Goal: Communication & Community: Ask a question

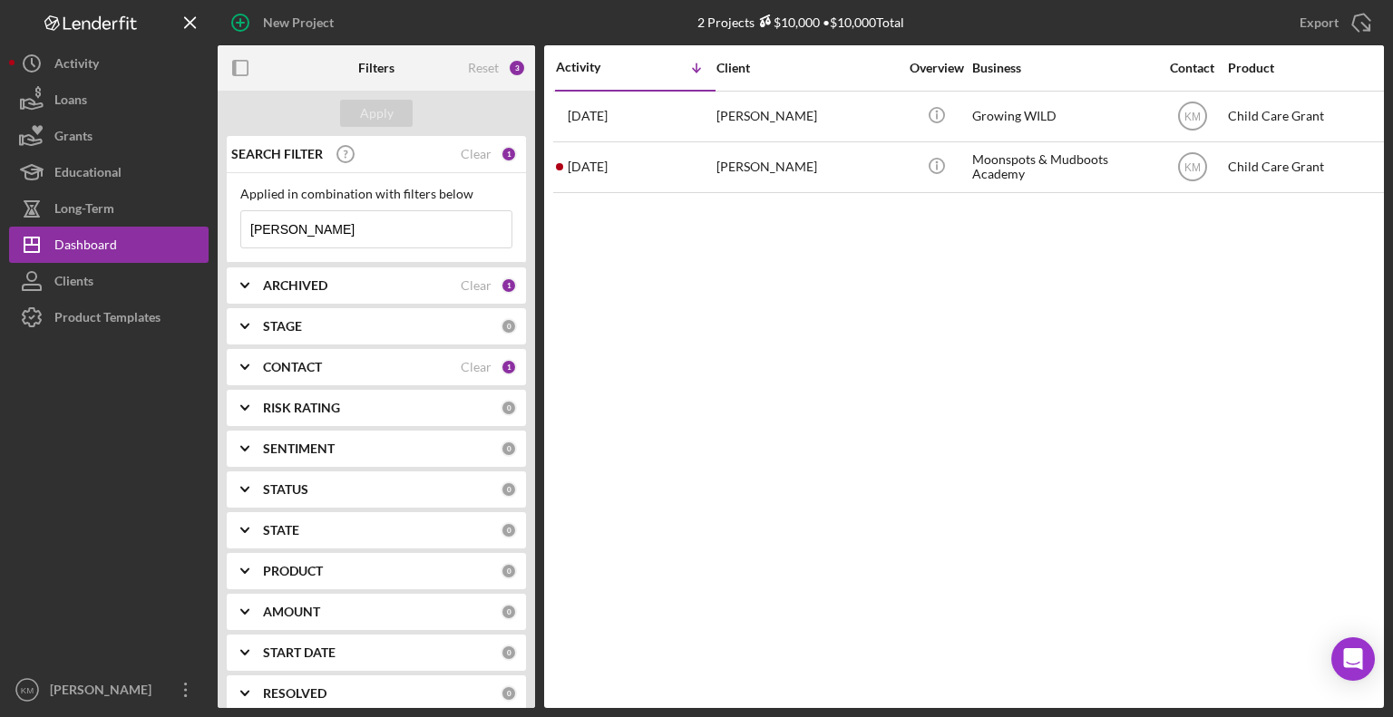
click at [349, 231] on input "Grauman" at bounding box center [376, 229] width 270 height 36
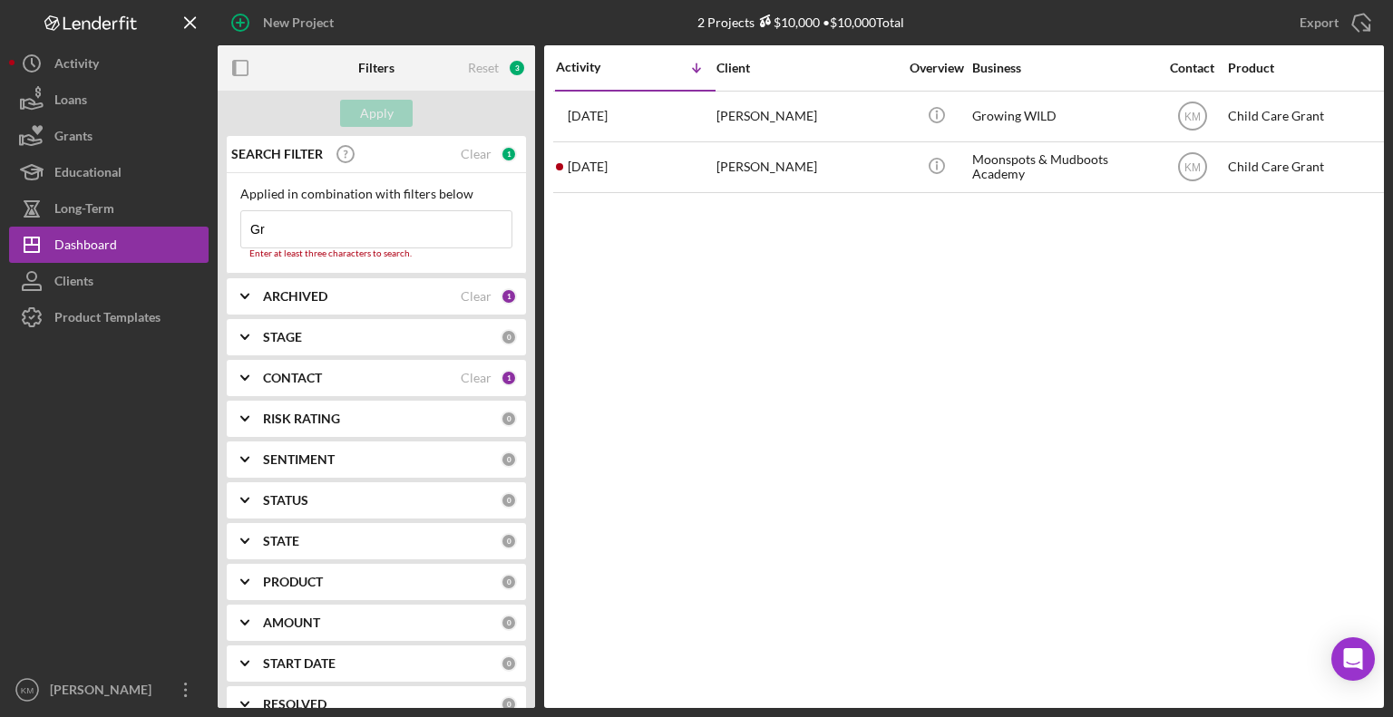
type input "G"
type input "[PERSON_NAME]"
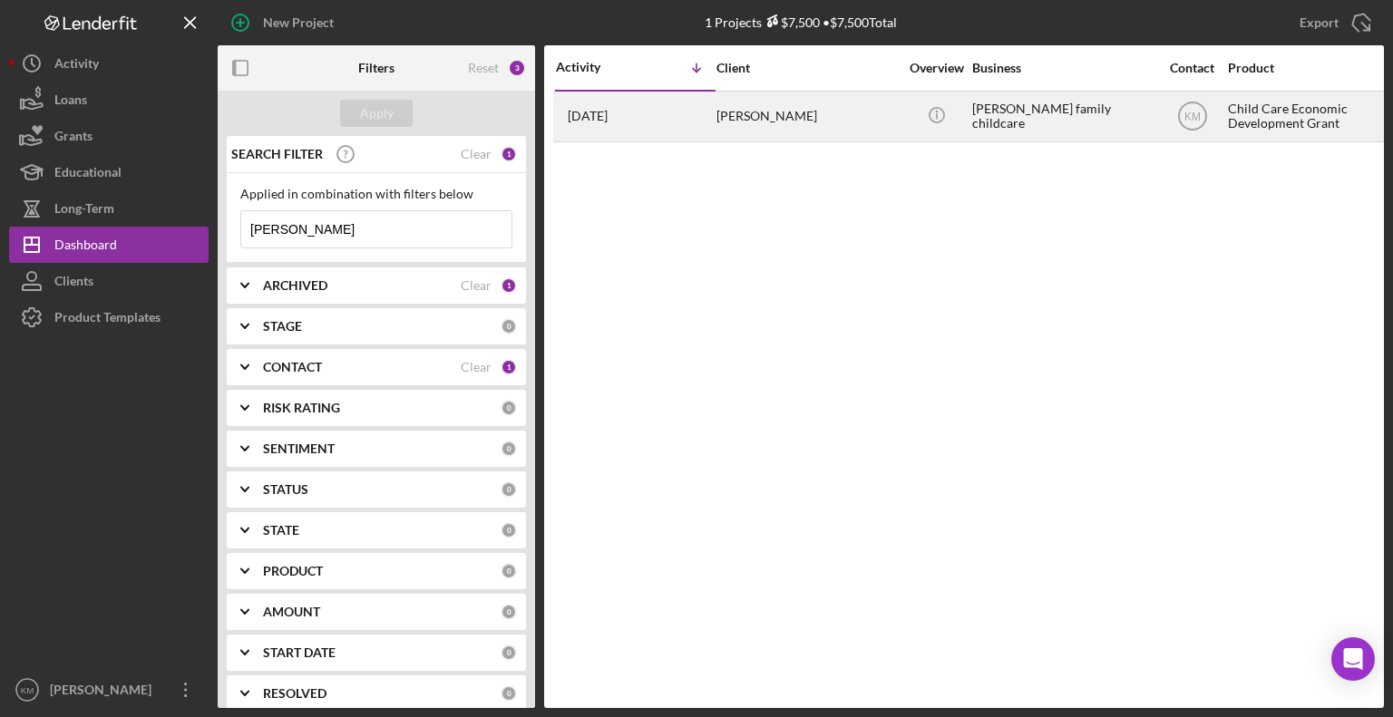
click at [799, 114] on div "[PERSON_NAME]" at bounding box center [806, 116] width 181 height 48
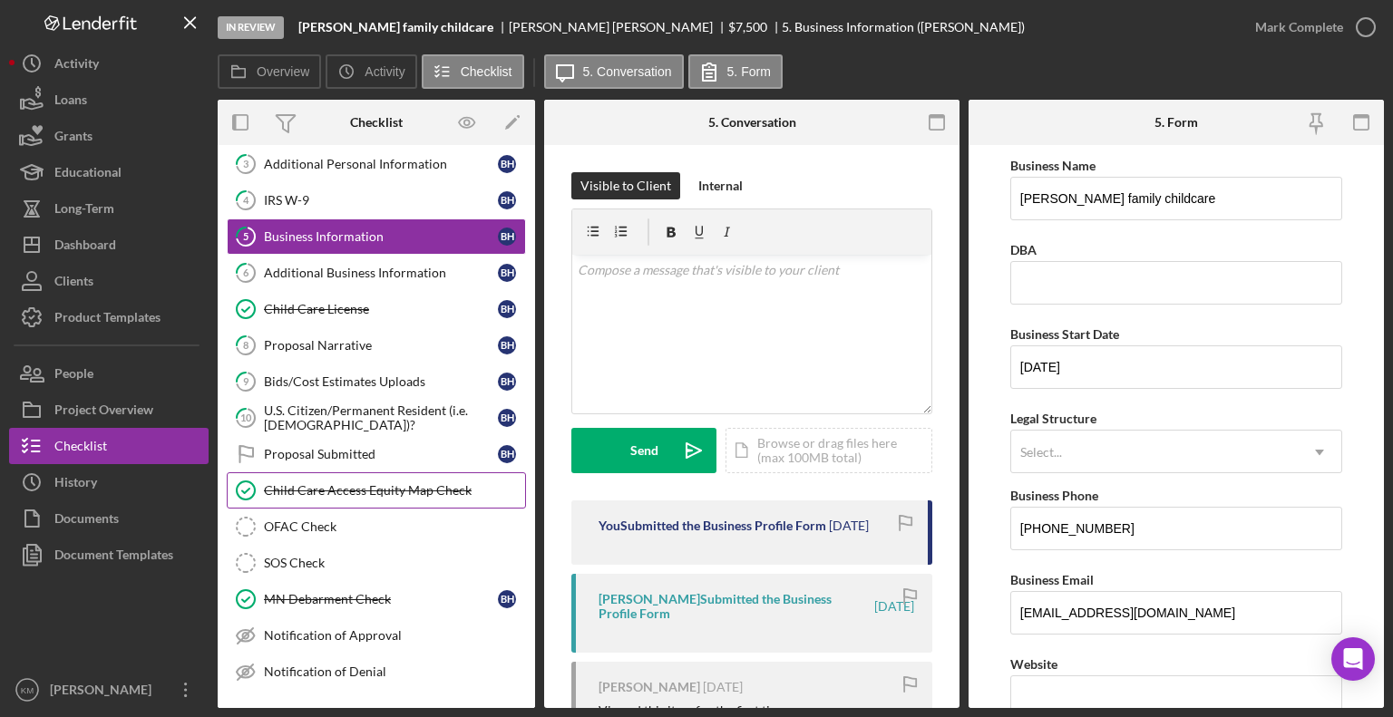
scroll to position [192, 0]
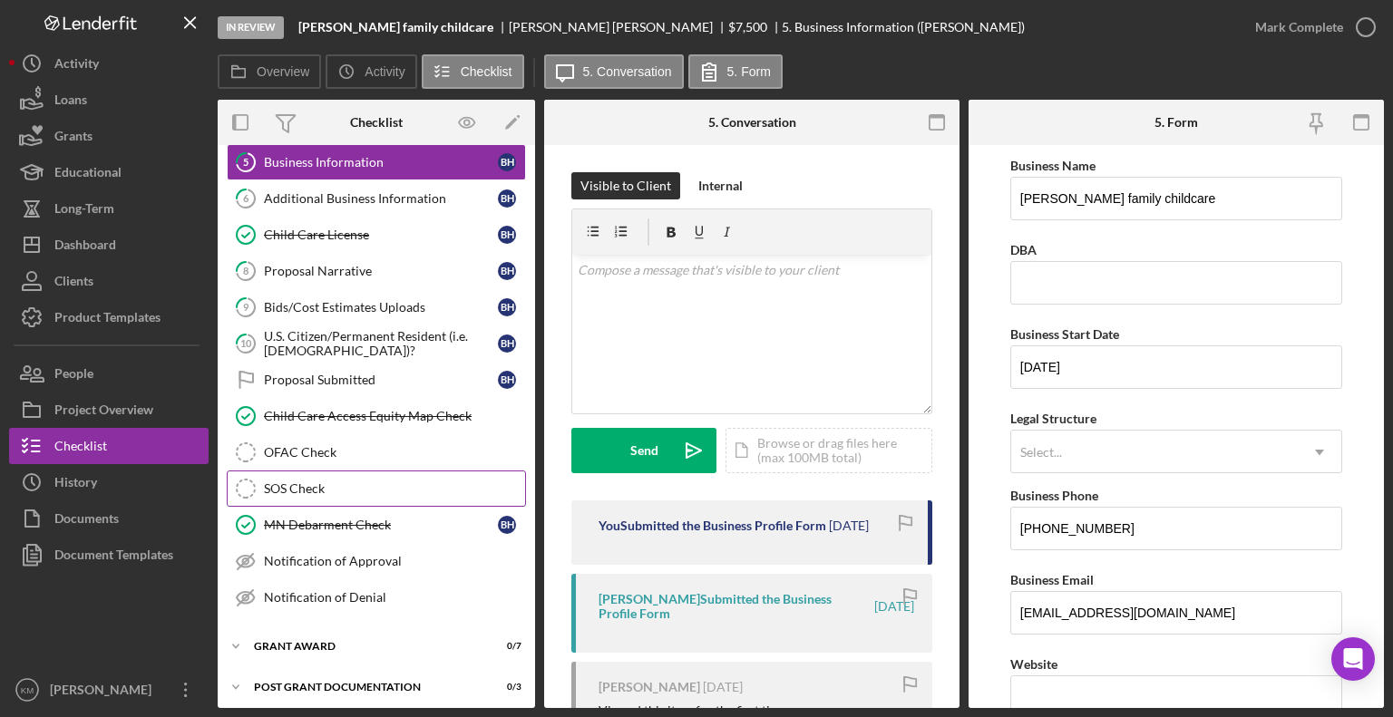
click at [316, 486] on div "SOS Check" at bounding box center [394, 489] width 261 height 15
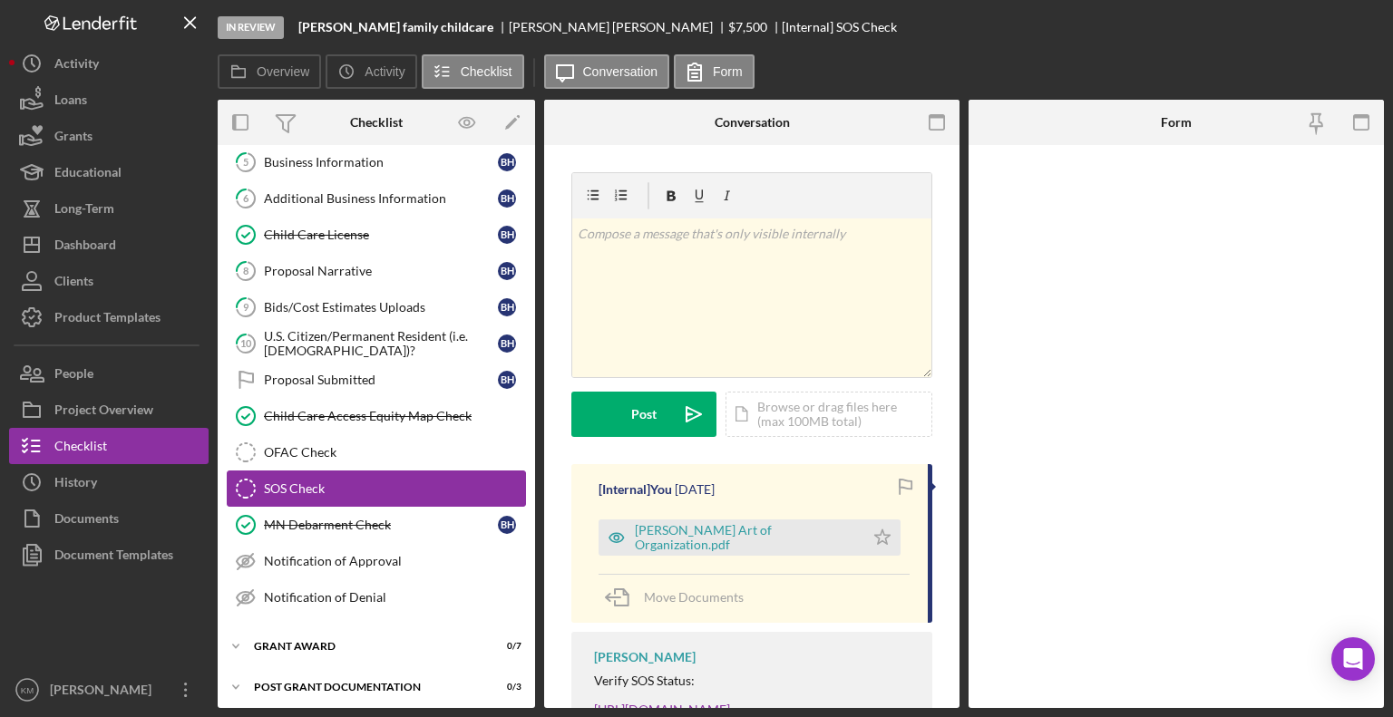
scroll to position [192, 0]
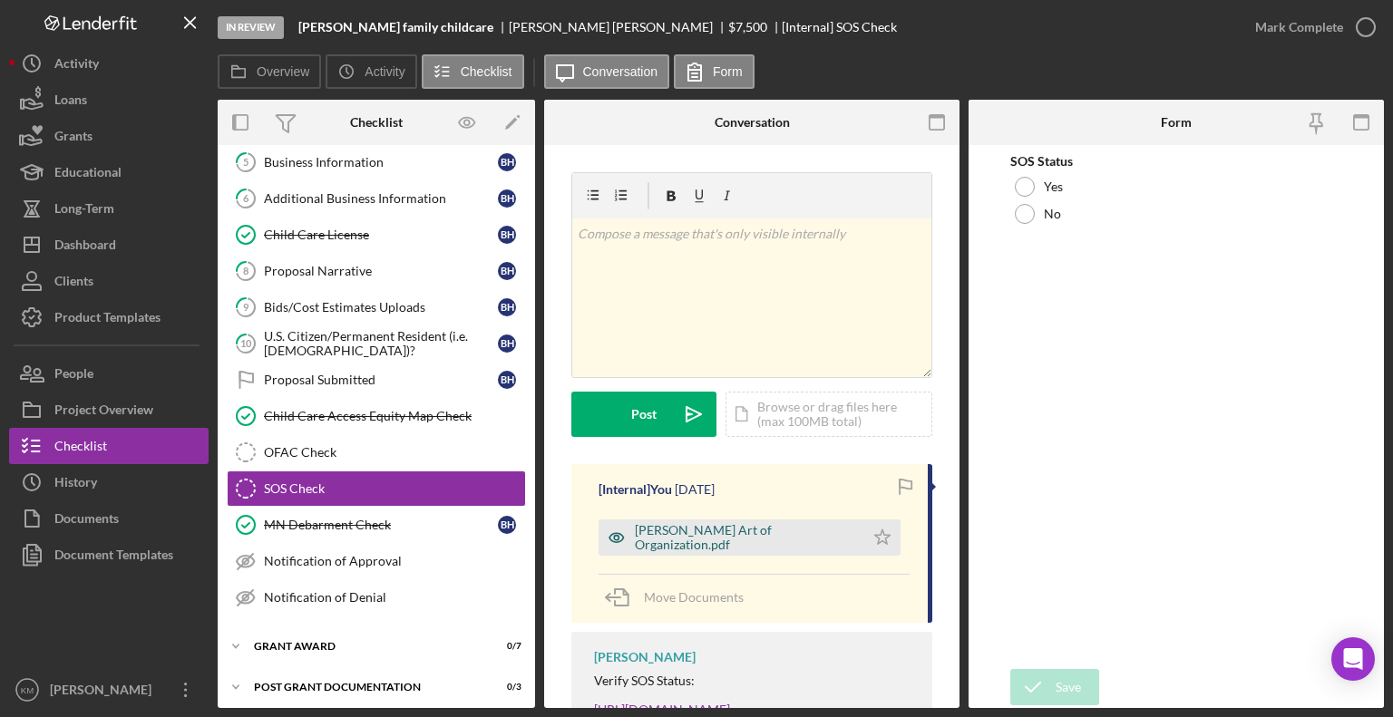
click at [775, 543] on div "Haglund Art of Organization.pdf" at bounding box center [745, 537] width 220 height 29
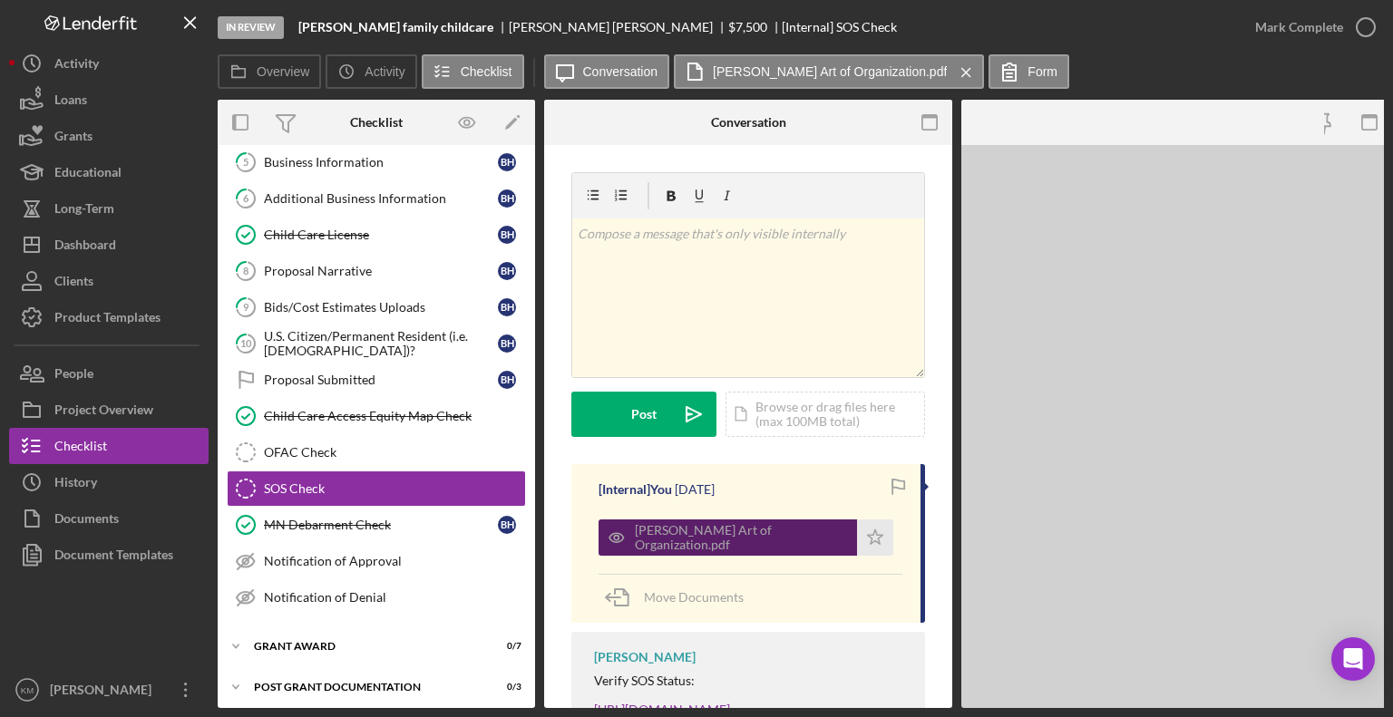
click at [775, 543] on div "Haglund Art of Organization.pdf" at bounding box center [741, 537] width 213 height 29
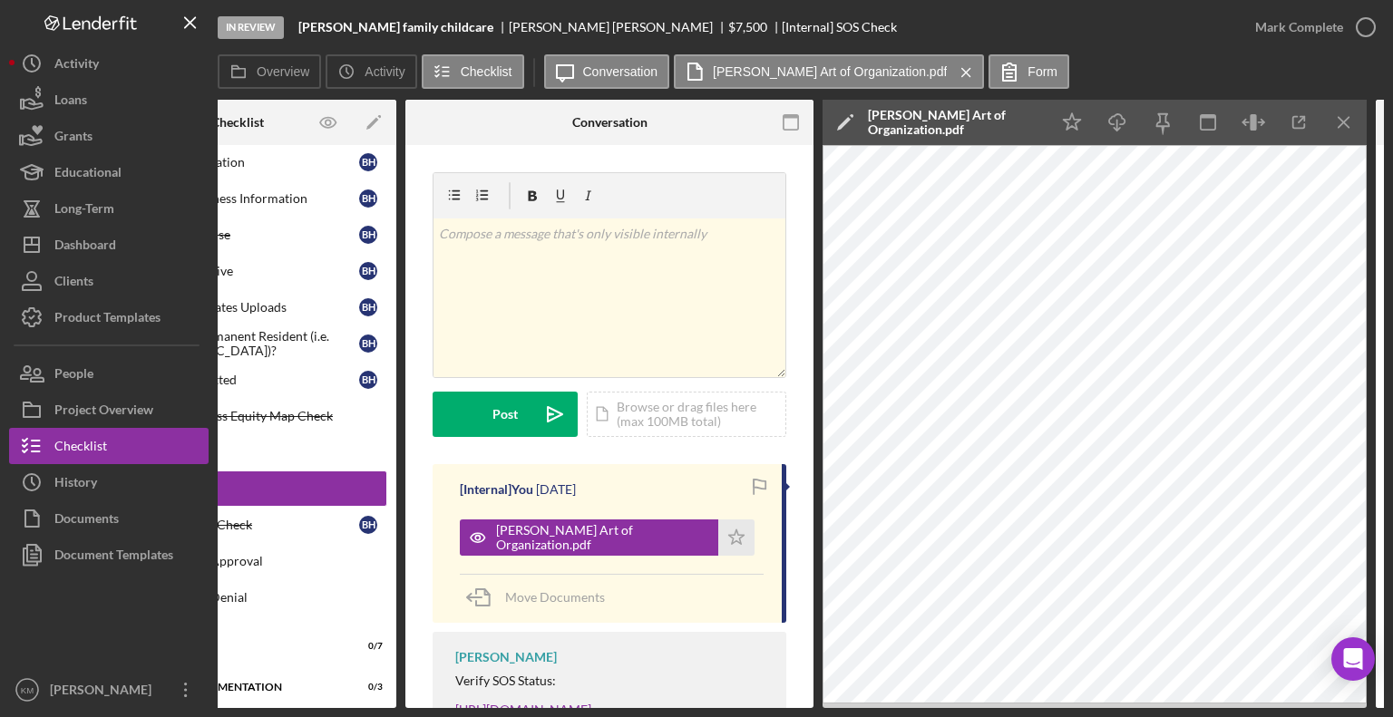
scroll to position [0, 141]
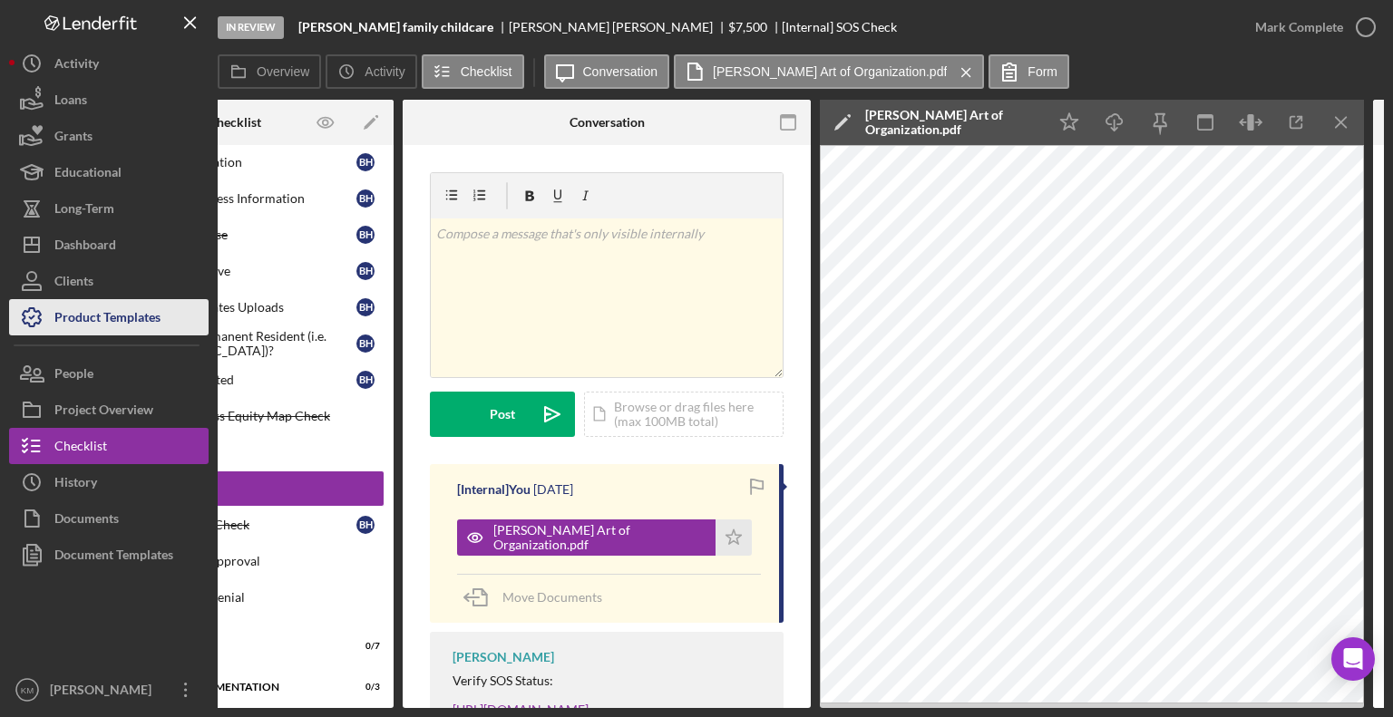
drag, startPoint x: 165, startPoint y: 329, endPoint x: 144, endPoint y: 326, distance: 21.2
click at [144, 326] on div "Product Templates" at bounding box center [107, 319] width 106 height 41
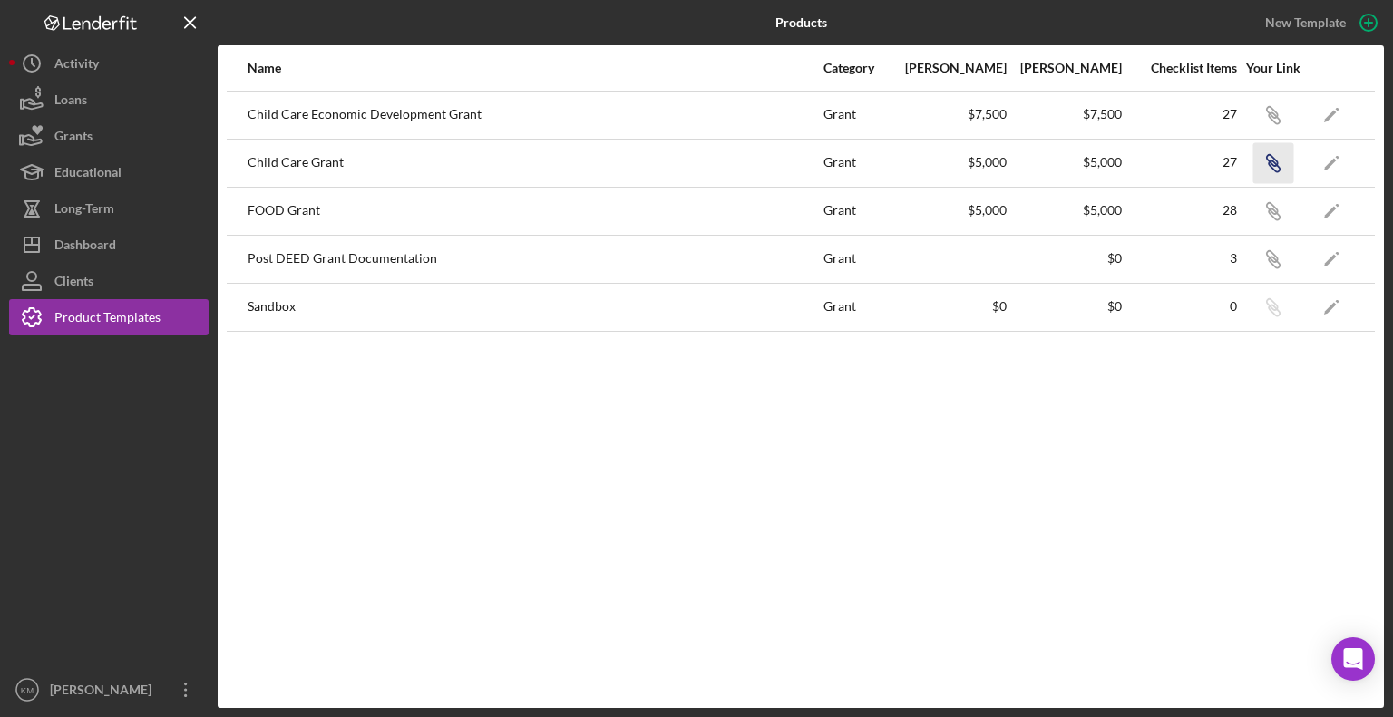
click at [1280, 167] on icon "Icon/Link" at bounding box center [1272, 162] width 41 height 41
click at [324, 170] on div "Child Care Grant" at bounding box center [535, 163] width 574 height 45
click at [1334, 164] on icon "Icon/Edit" at bounding box center [1331, 162] width 41 height 41
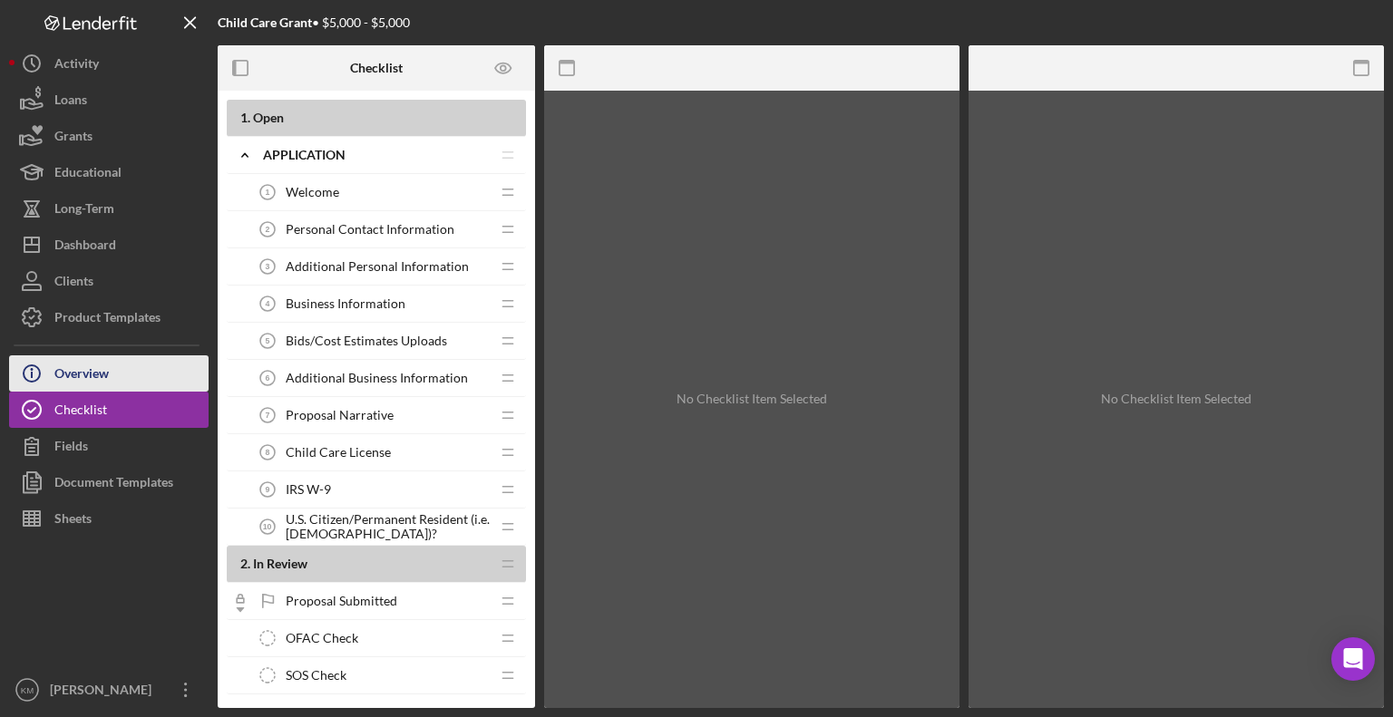
click at [147, 381] on button "Icon/Info Overview" at bounding box center [109, 373] width 200 height 36
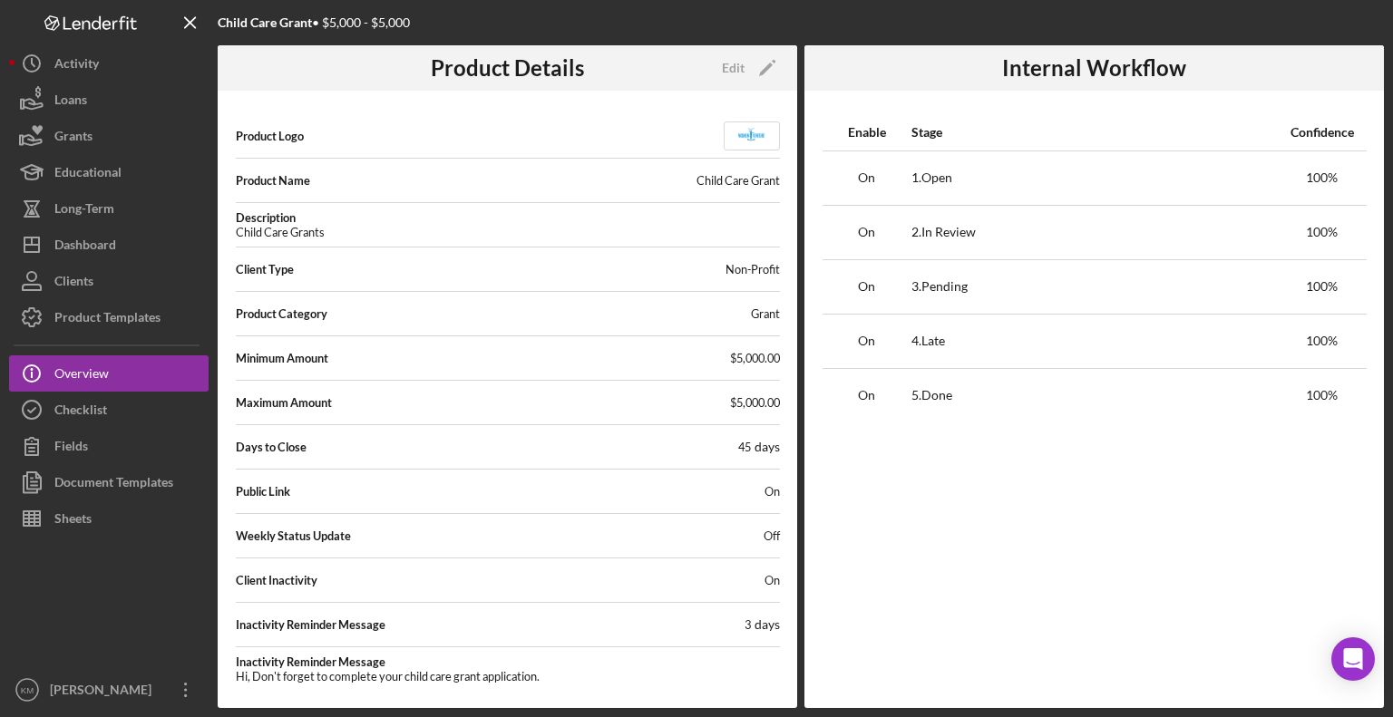
scroll to position [4, 0]
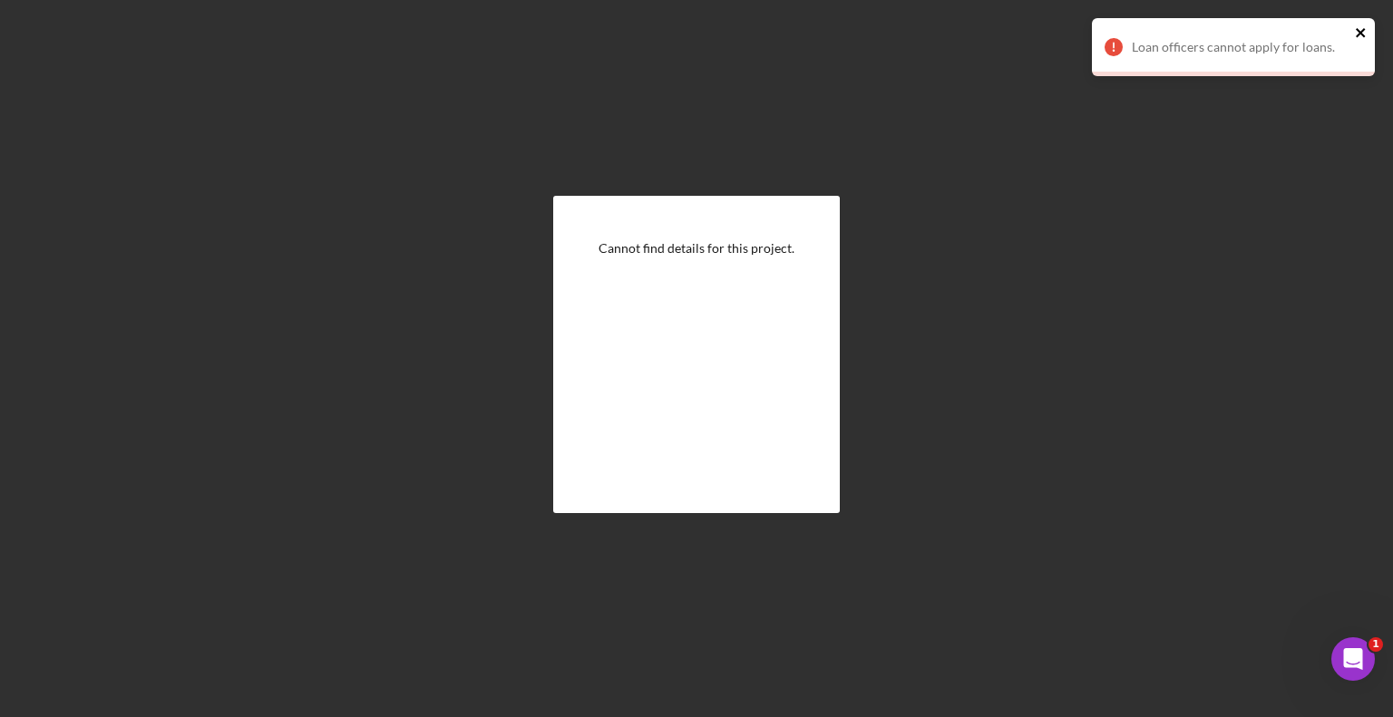
click at [1360, 31] on icon "close" at bounding box center [1361, 32] width 13 height 15
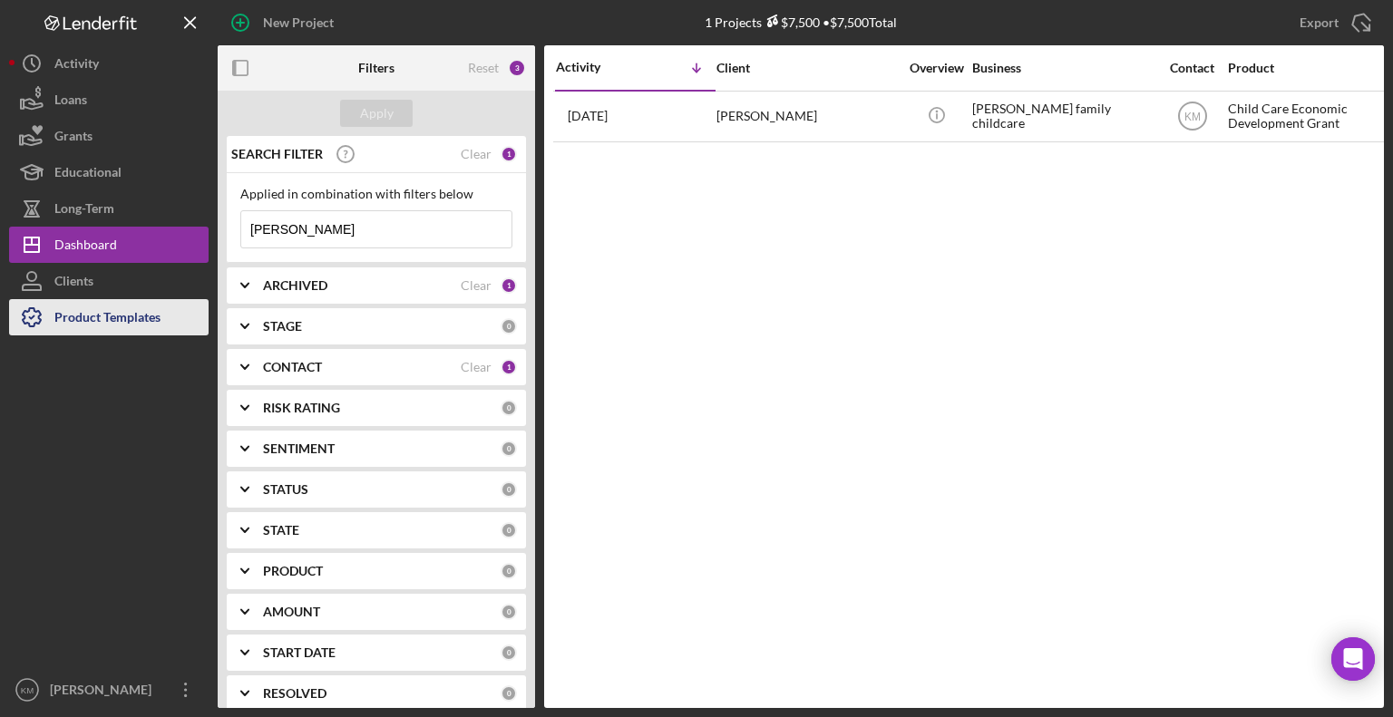
click at [123, 312] on div "Product Templates" at bounding box center [107, 319] width 106 height 41
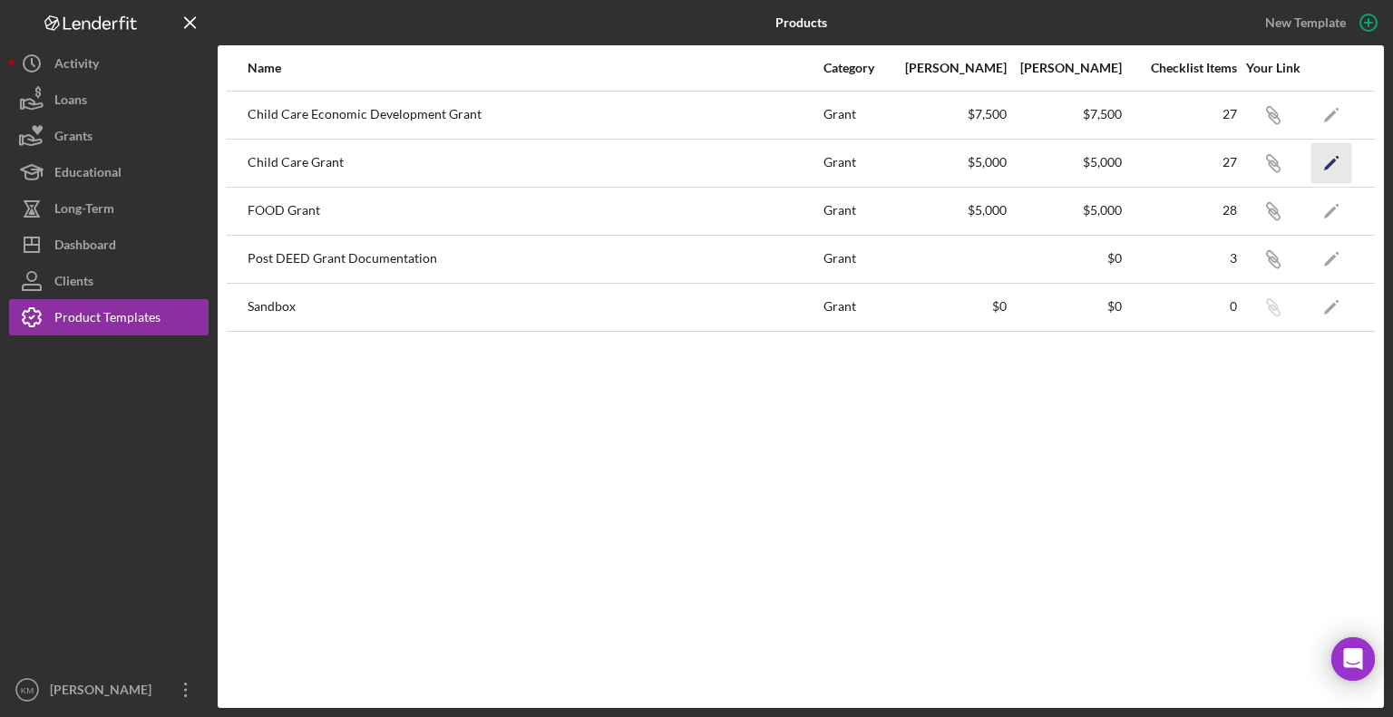
click at [1320, 165] on icon "Icon/Edit" at bounding box center [1331, 162] width 41 height 41
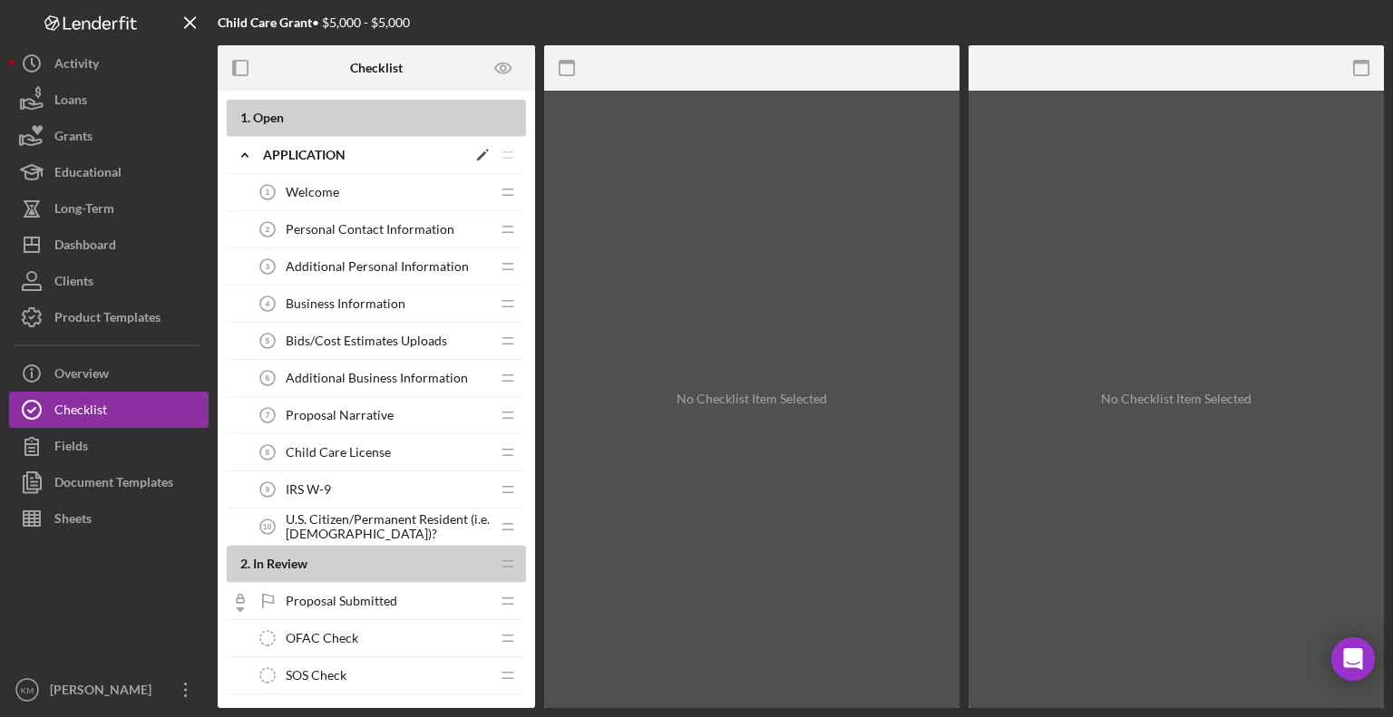
drag, startPoint x: 396, startPoint y: 154, endPoint x: 346, endPoint y: 156, distance: 49.9
click at [346, 156] on div "Application" at bounding box center [364, 155] width 203 height 15
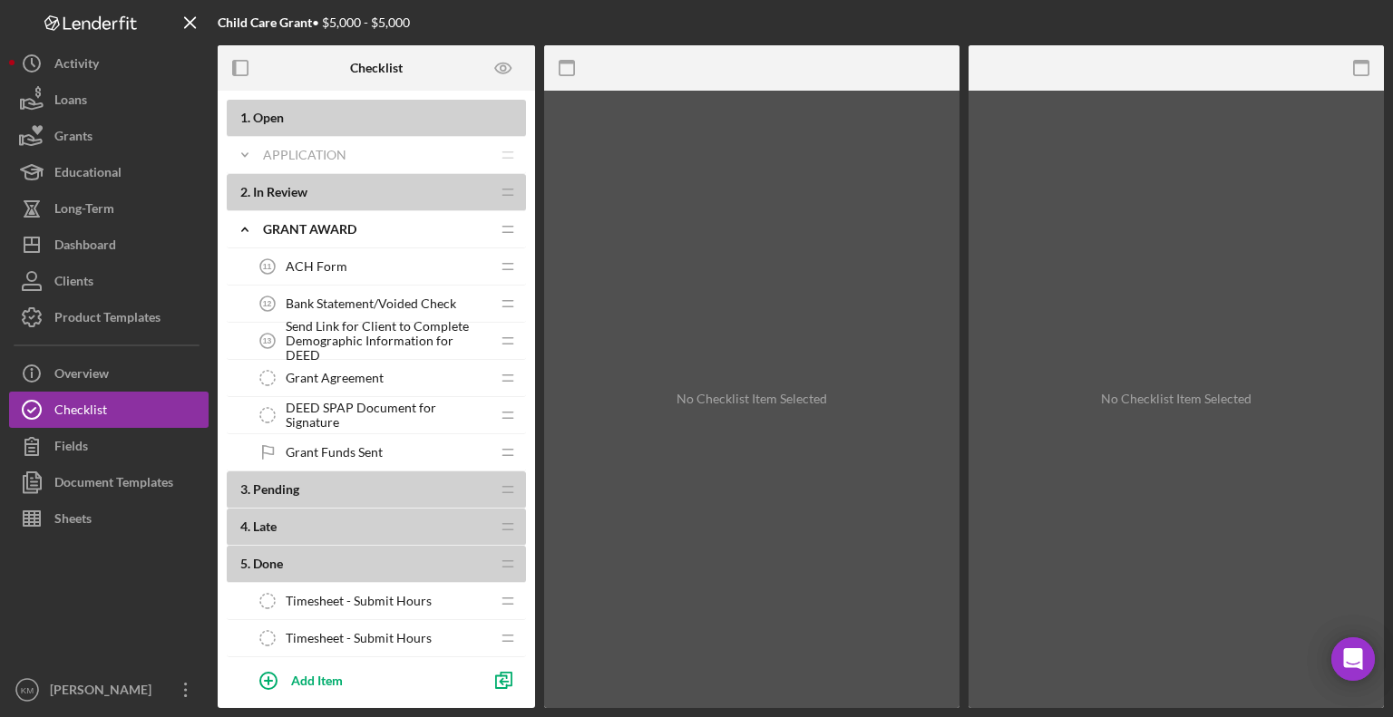
click at [295, 269] on span "ACH Form" at bounding box center [317, 266] width 62 height 15
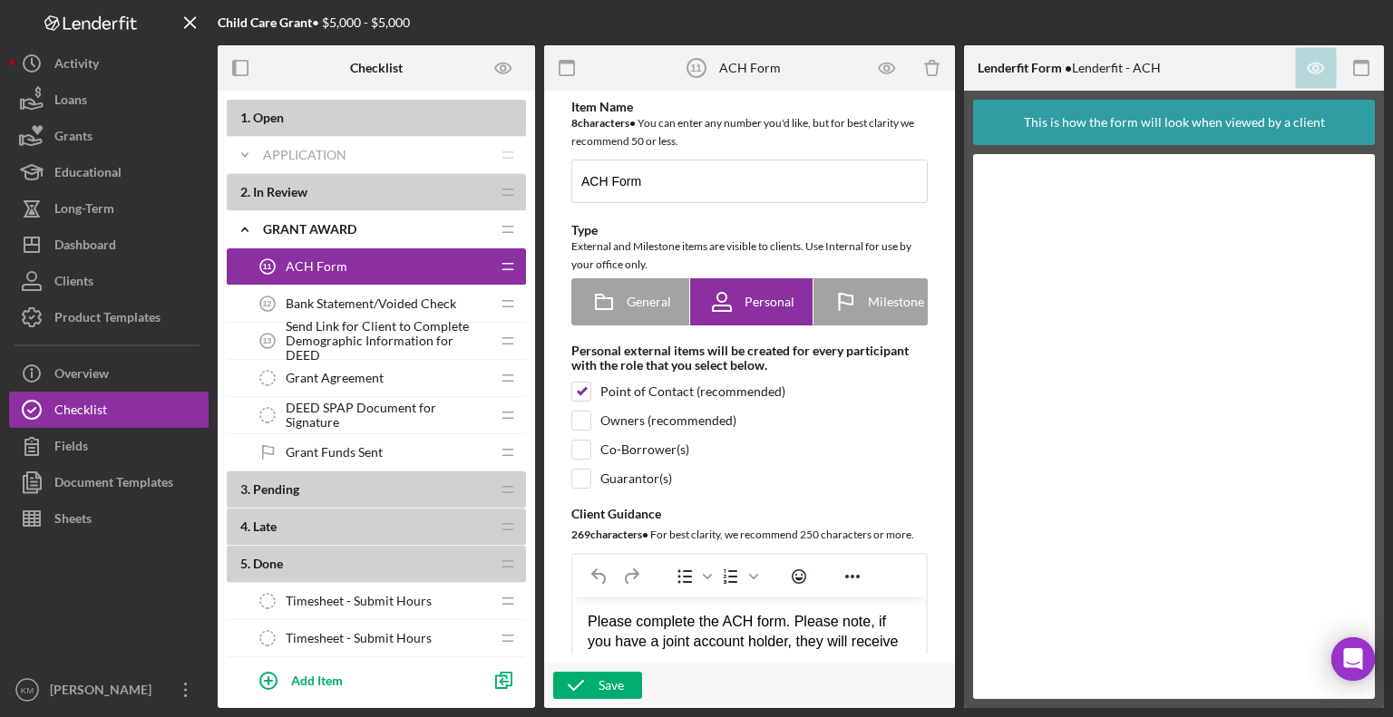
click at [298, 303] on span "Bank Statement/Voided Check" at bounding box center [371, 304] width 170 height 15
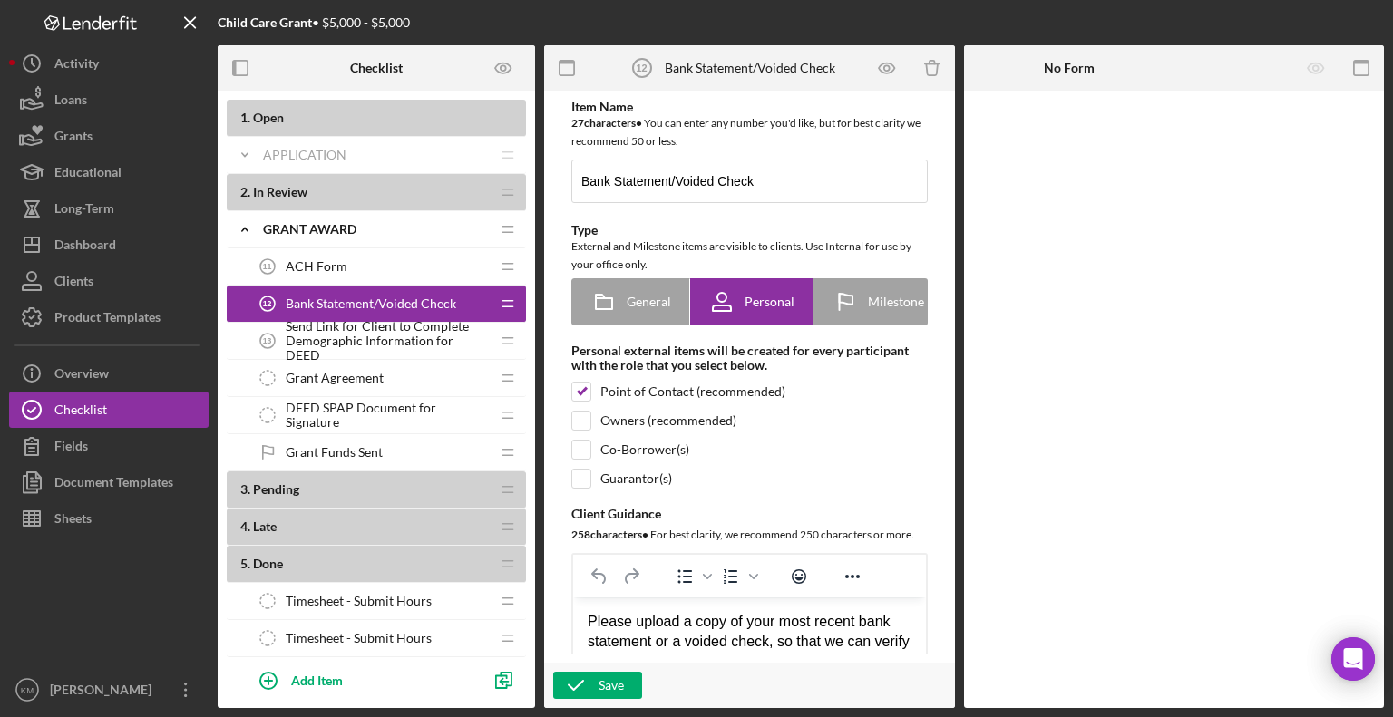
click at [306, 332] on span "Send Link for Client to Complete Demographic Information for DEED" at bounding box center [388, 341] width 204 height 44
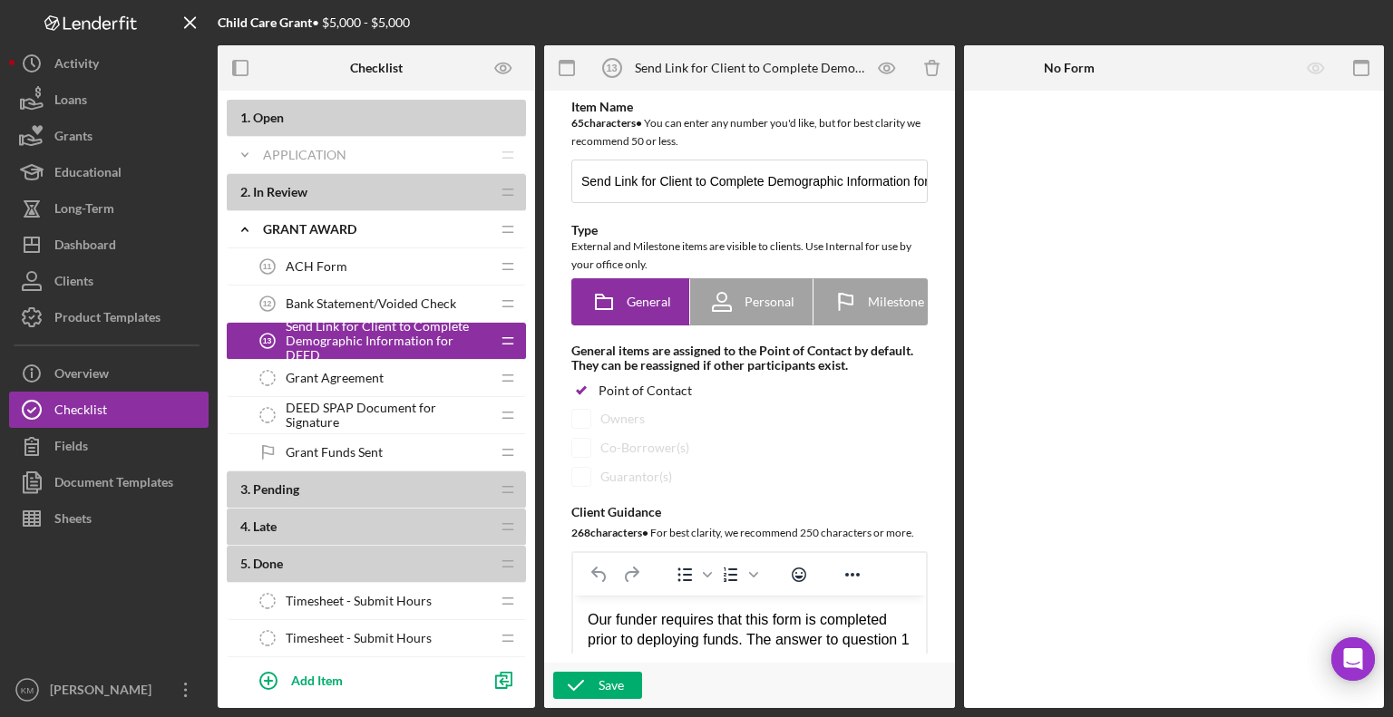
click at [306, 360] on div "Grant Agreement Grant Agreement" at bounding box center [369, 378] width 240 height 36
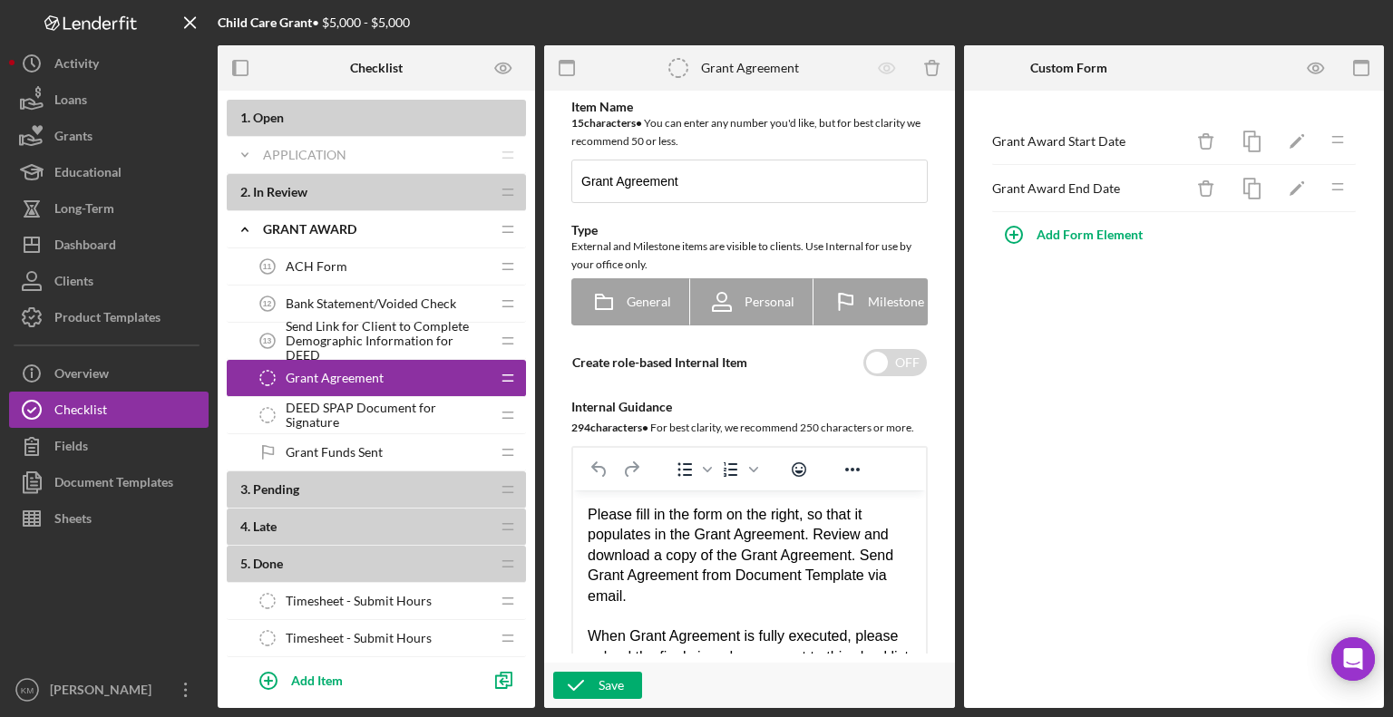
click at [312, 409] on span "DEED SPAP Document for Signature" at bounding box center [388, 415] width 204 height 29
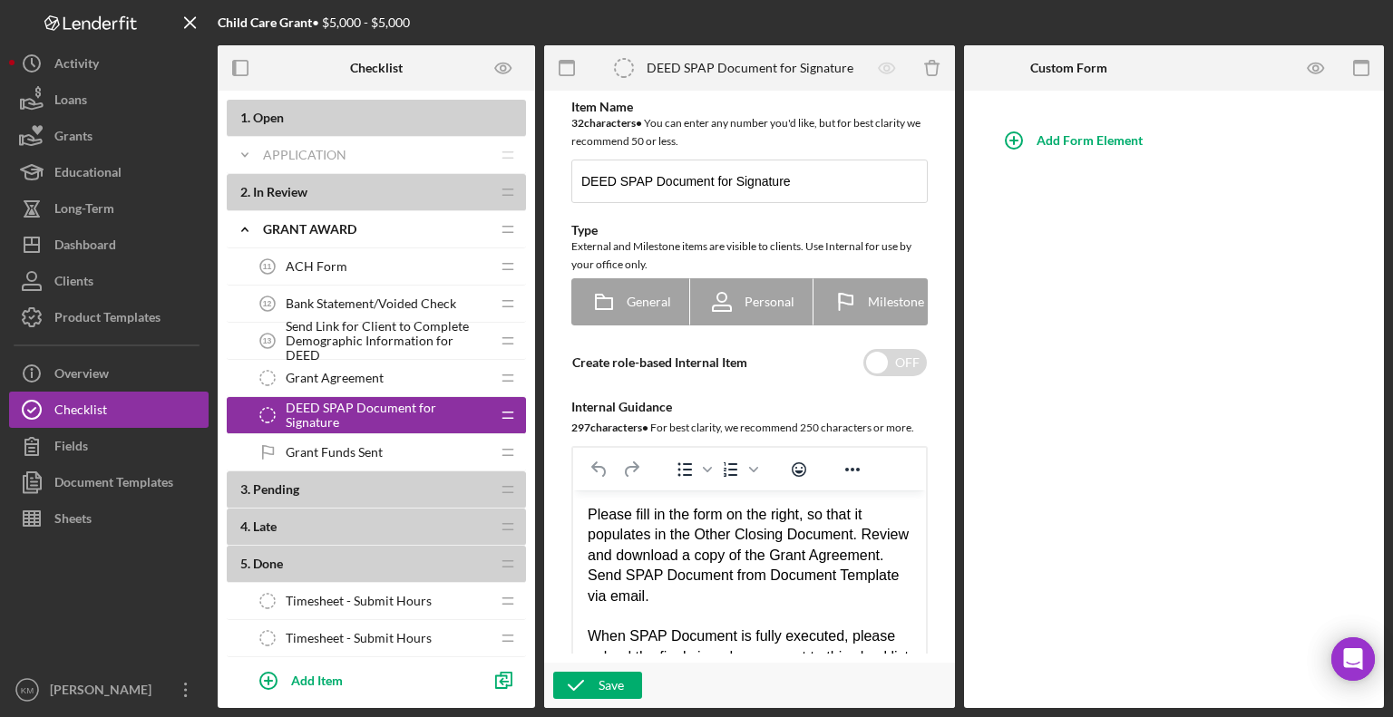
click at [305, 453] on span "Grant Funds Sent" at bounding box center [334, 452] width 97 height 15
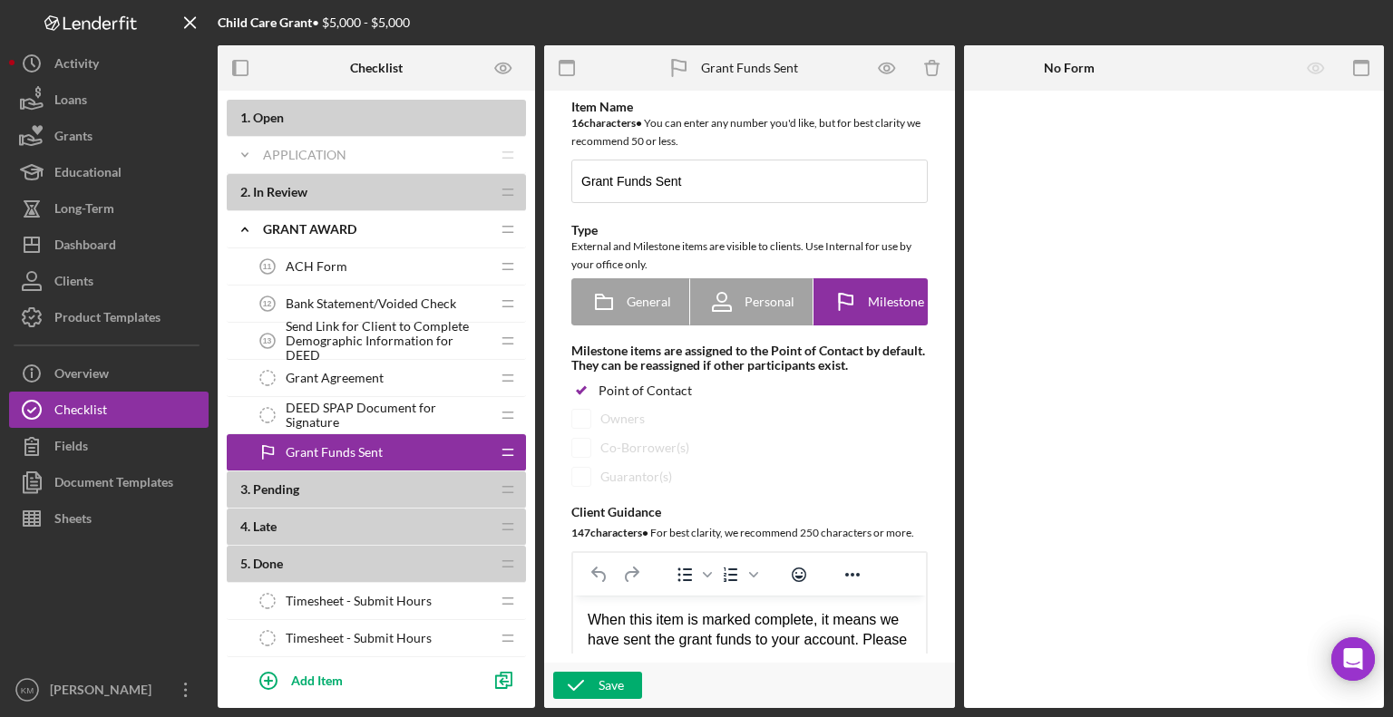
click at [279, 482] on span "Pending" at bounding box center [276, 489] width 46 height 15
click at [255, 486] on span "Pending" at bounding box center [276, 489] width 46 height 15
click at [242, 162] on icon "Icon/Expander" at bounding box center [245, 155] width 36 height 36
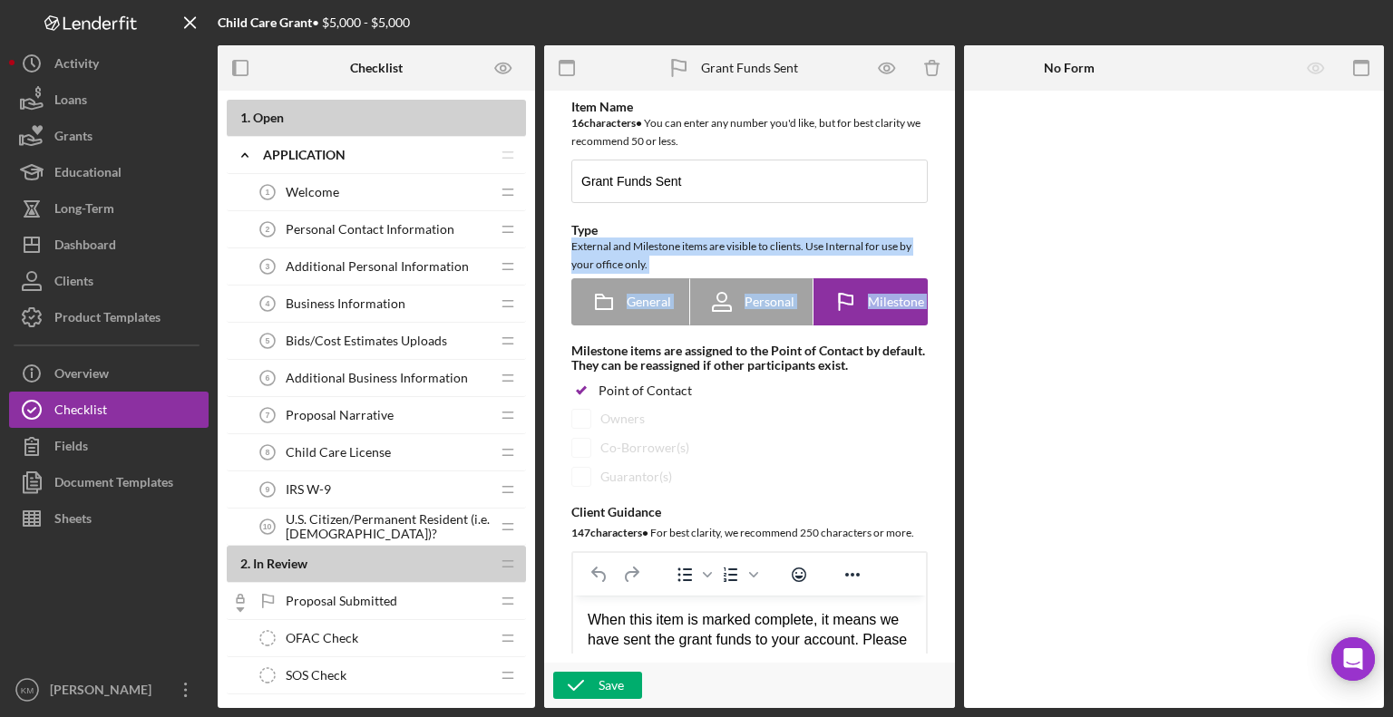
drag, startPoint x: 947, startPoint y: 231, endPoint x: 955, endPoint y: 290, distance: 59.5
click at [955, 290] on form "Grant Funds Sent Grant Funds Sent Icon/Delete Item Name 16 character s • You ca…" at bounding box center [754, 376] width 420 height 663
click at [134, 360] on button "Icon/Info Overview" at bounding box center [109, 373] width 200 height 36
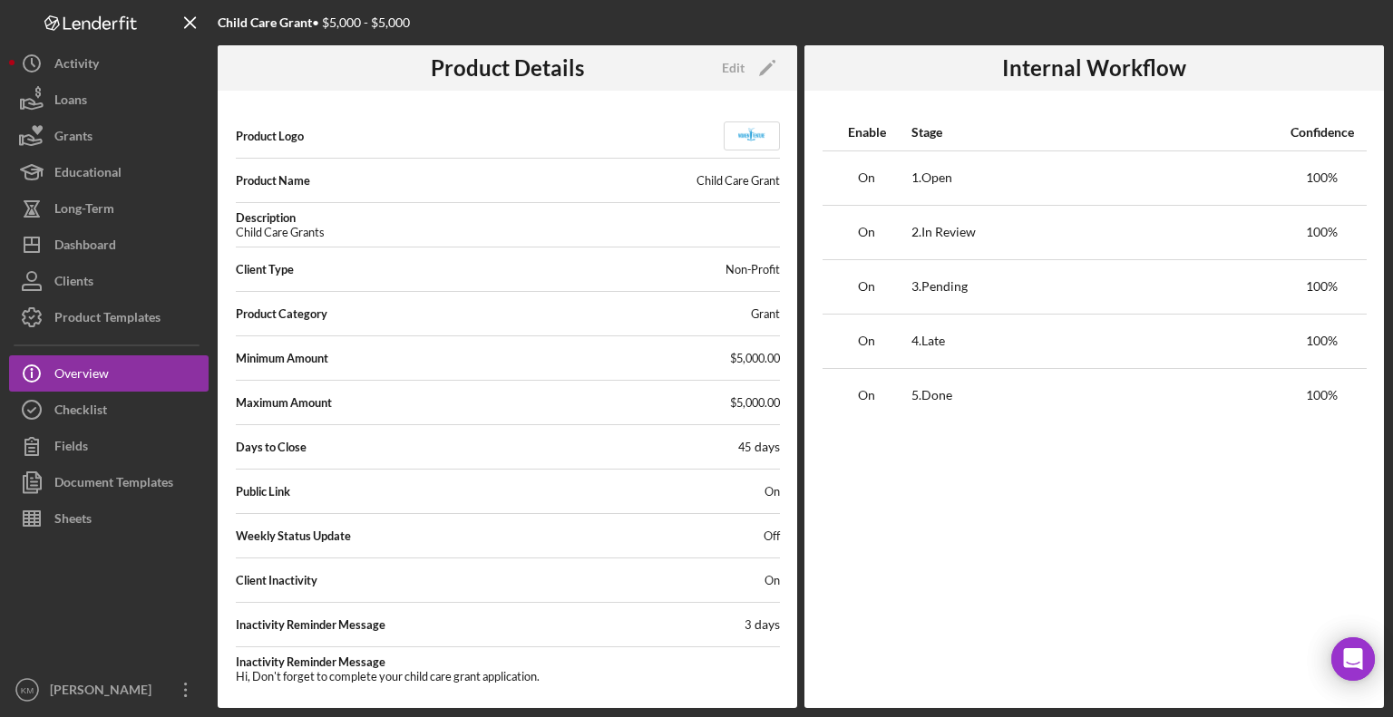
click at [757, 353] on span "$5,000.00" at bounding box center [755, 358] width 50 height 15
click at [758, 72] on icon "Icon/Edit" at bounding box center [767, 67] width 45 height 45
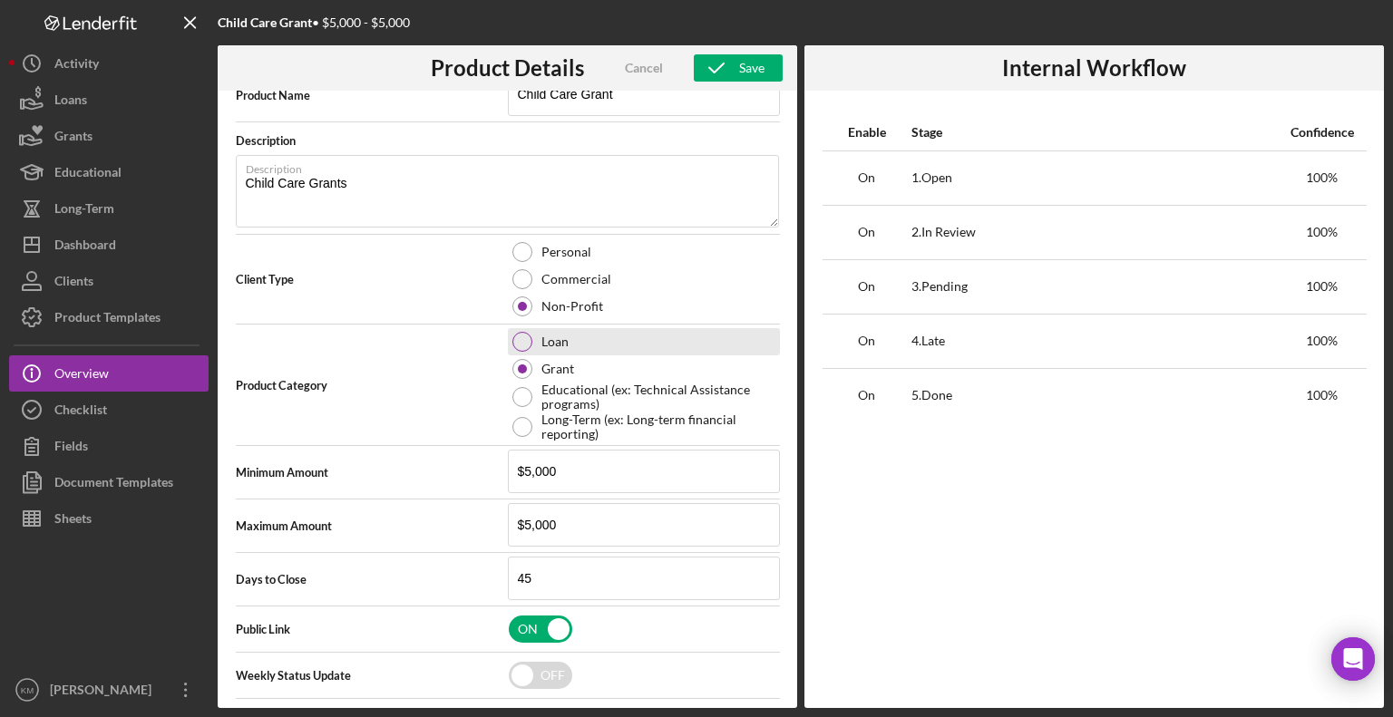
scroll to position [207, 0]
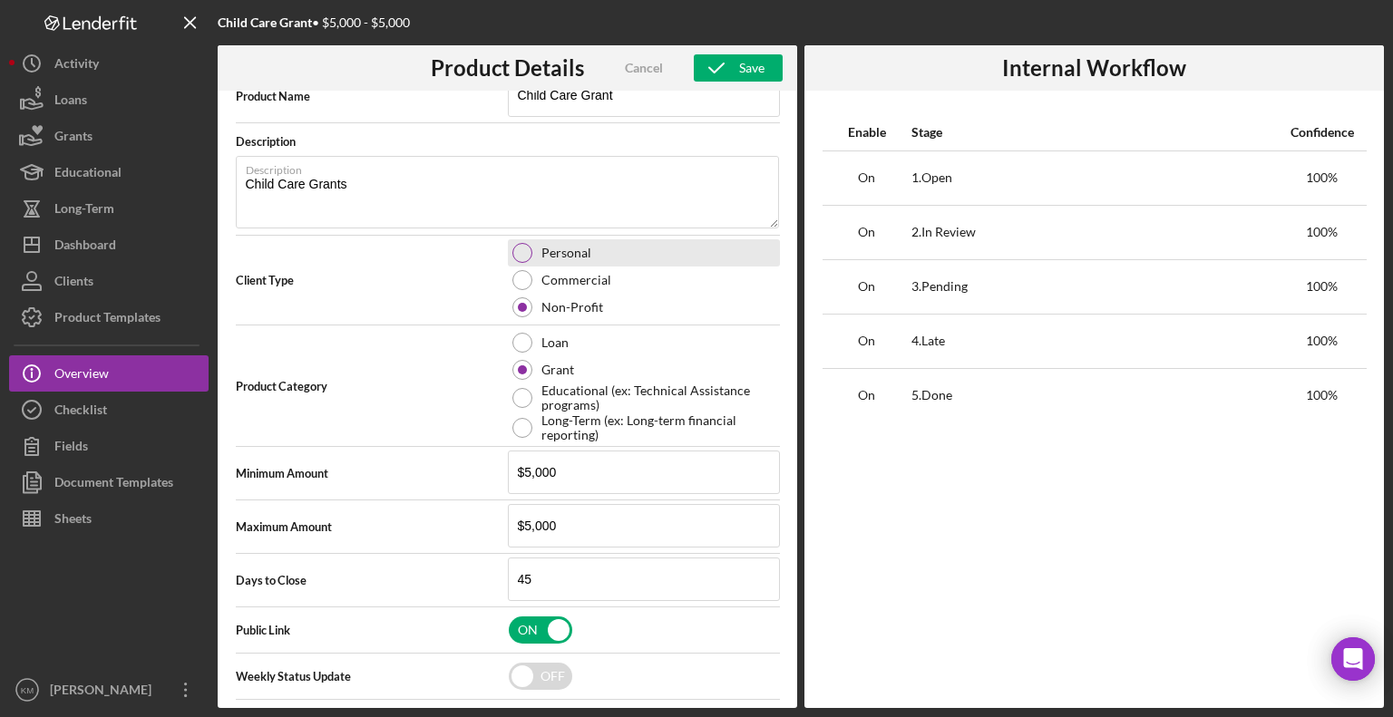
click at [530, 242] on div "Personal" at bounding box center [644, 252] width 272 height 27
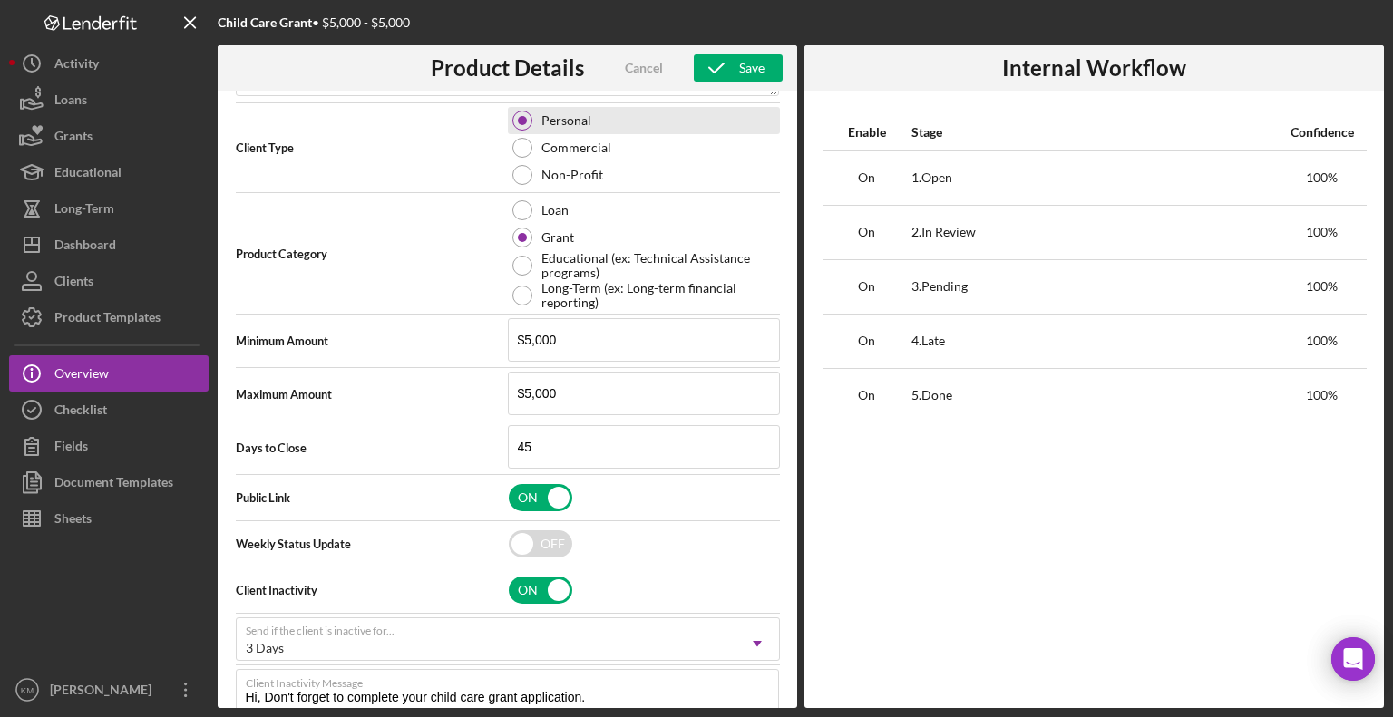
scroll to position [341, 0]
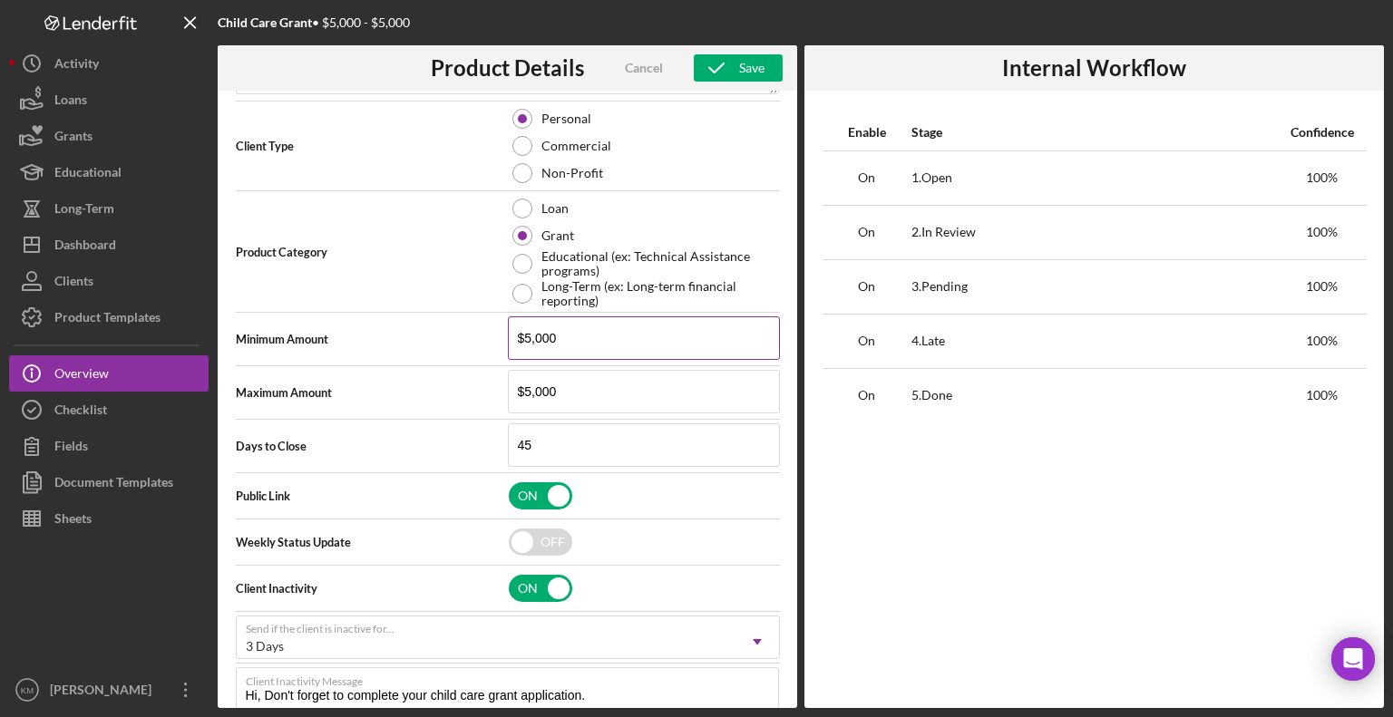
click at [643, 337] on input "$5,000" at bounding box center [644, 338] width 272 height 44
type input "$5"
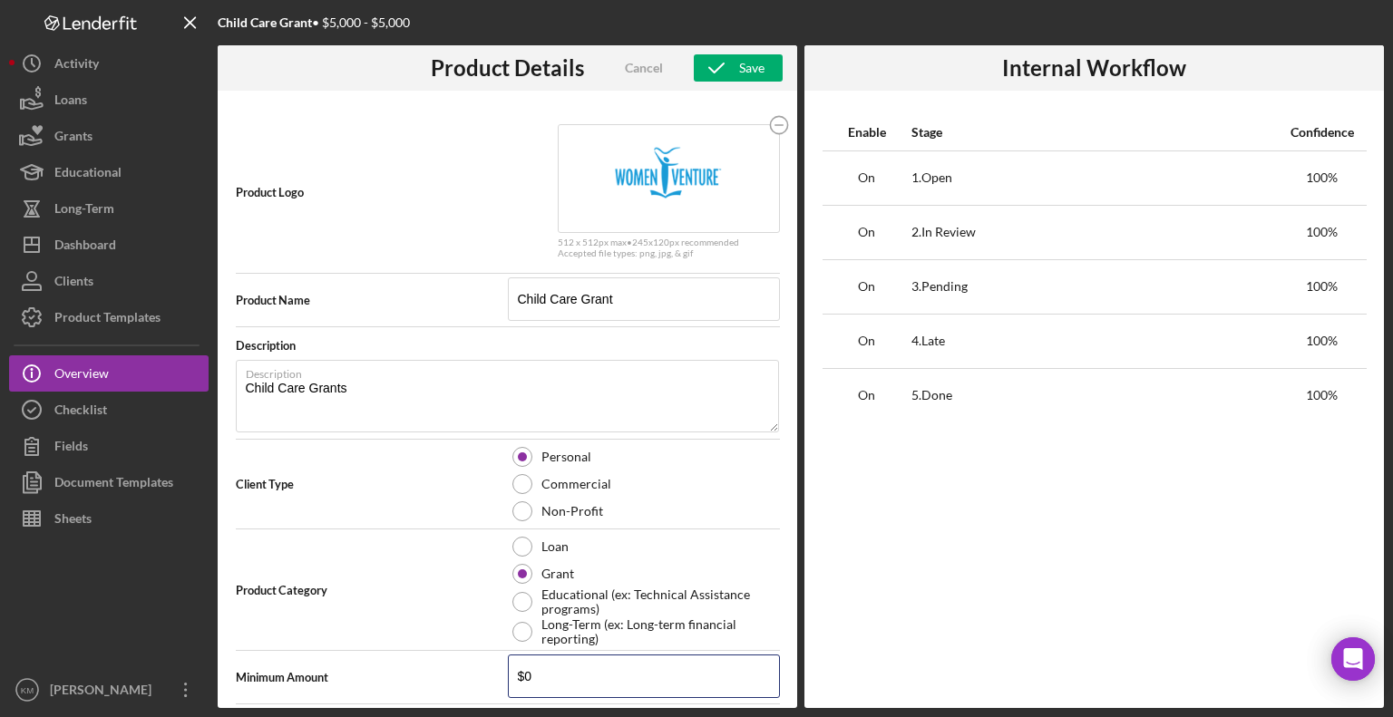
scroll to position [0, 0]
type input "$0"
click at [752, 73] on div "Save" at bounding box center [751, 67] width 25 height 27
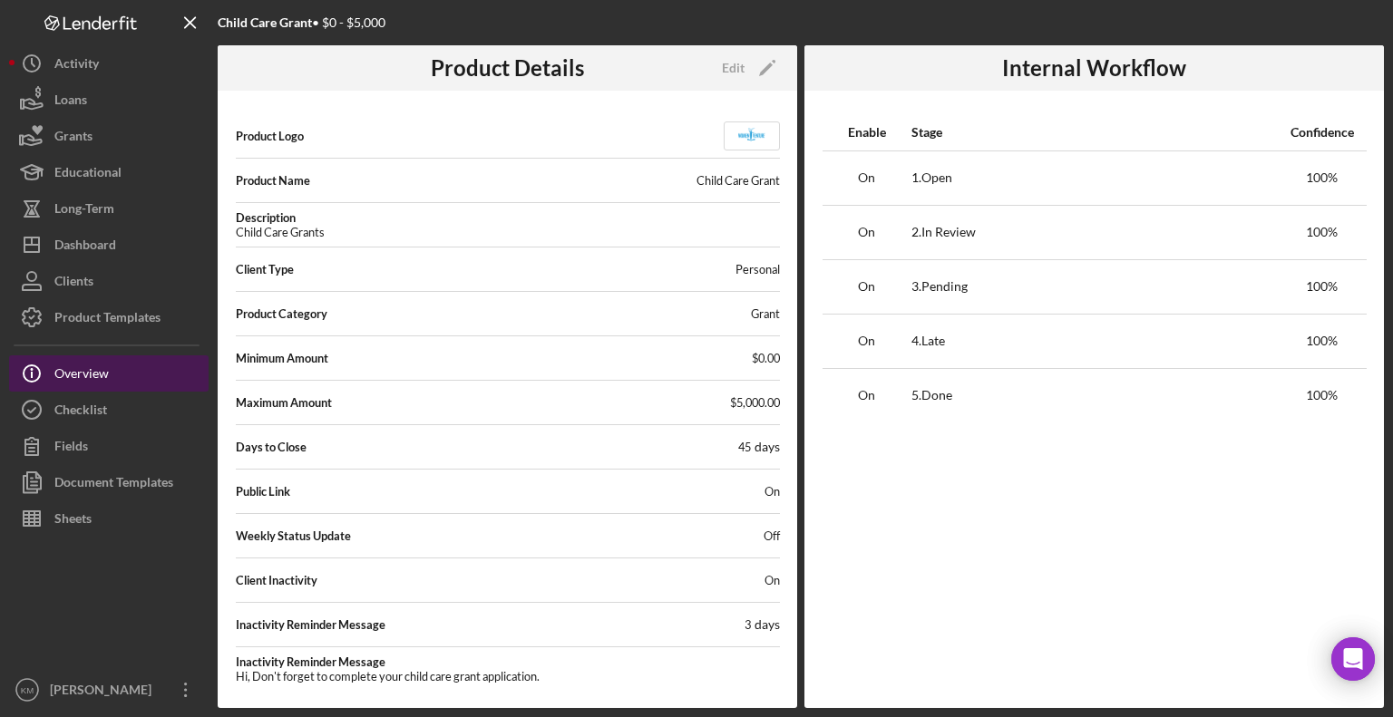
click at [134, 373] on button "Icon/Info Overview" at bounding box center [109, 373] width 200 height 36
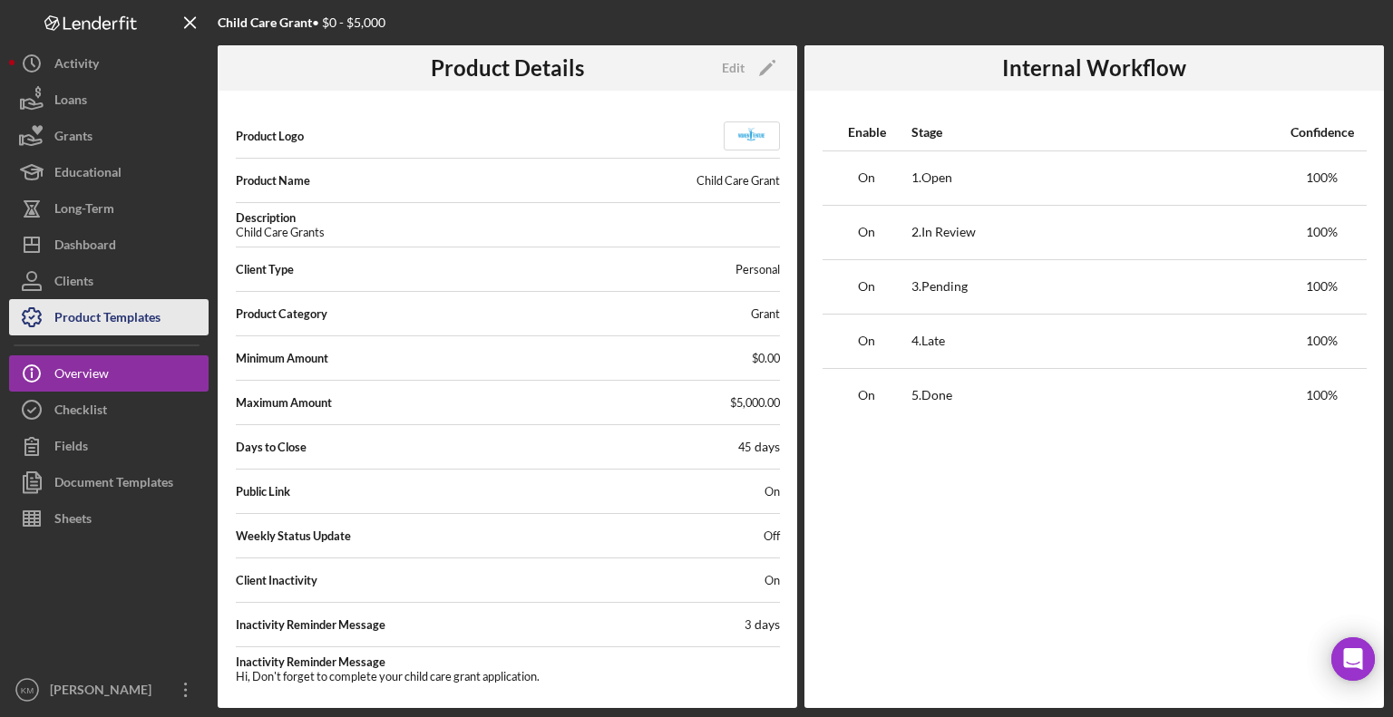
click at [131, 315] on div "Product Templates" at bounding box center [107, 319] width 106 height 41
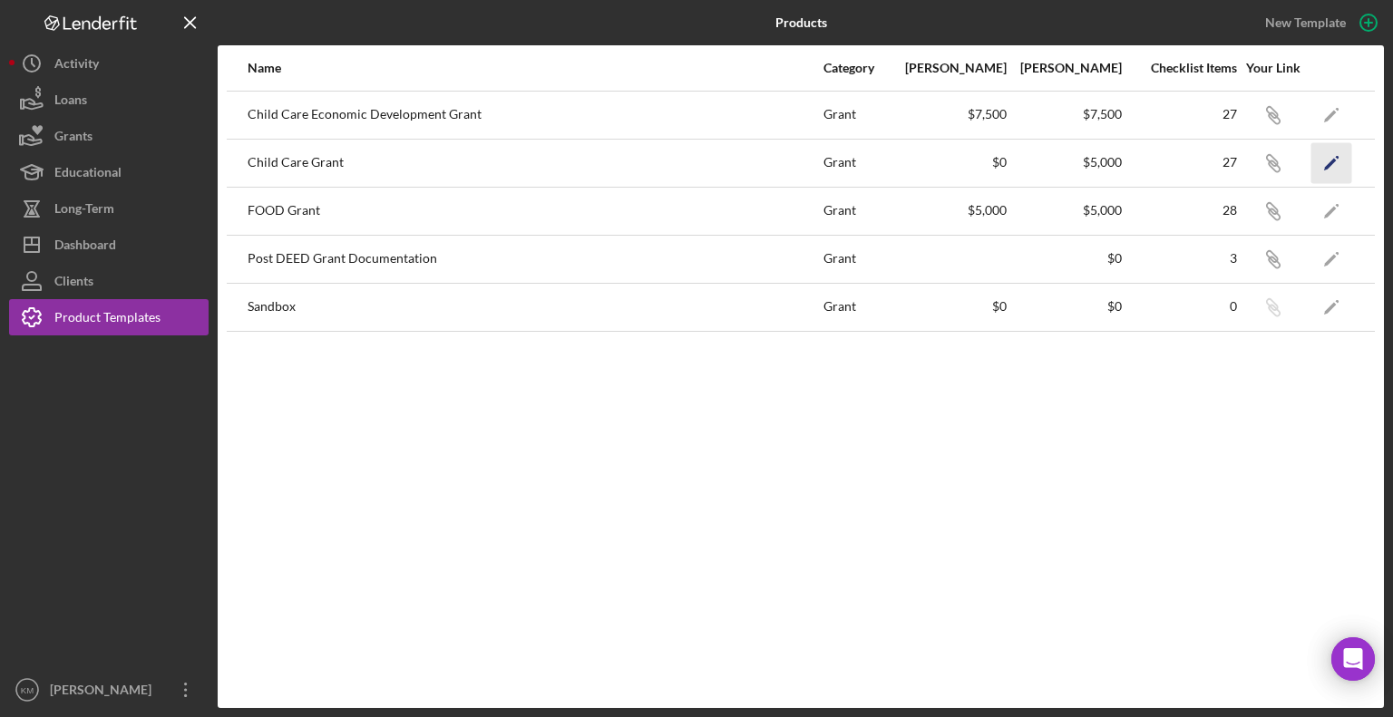
click at [1340, 166] on icon "Icon/Edit" at bounding box center [1331, 162] width 41 height 41
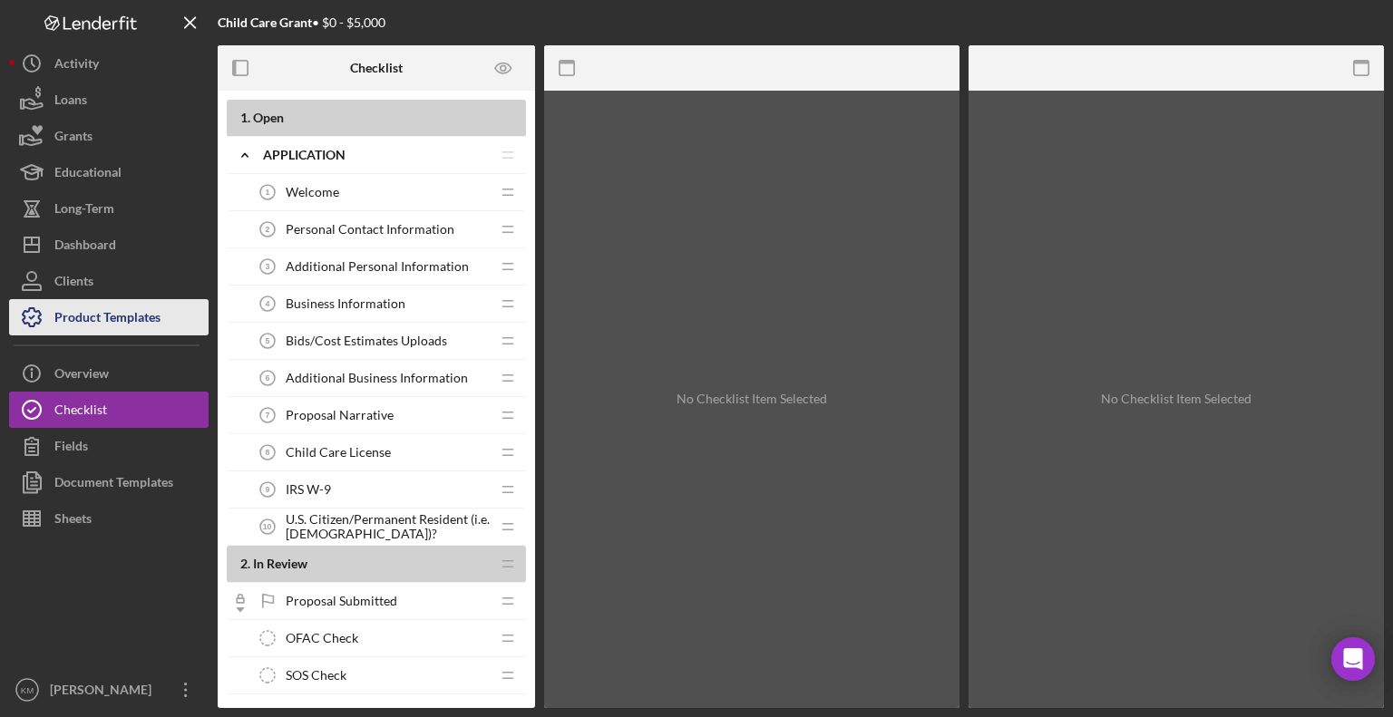
click at [185, 307] on button "Product Templates" at bounding box center [109, 317] width 200 height 36
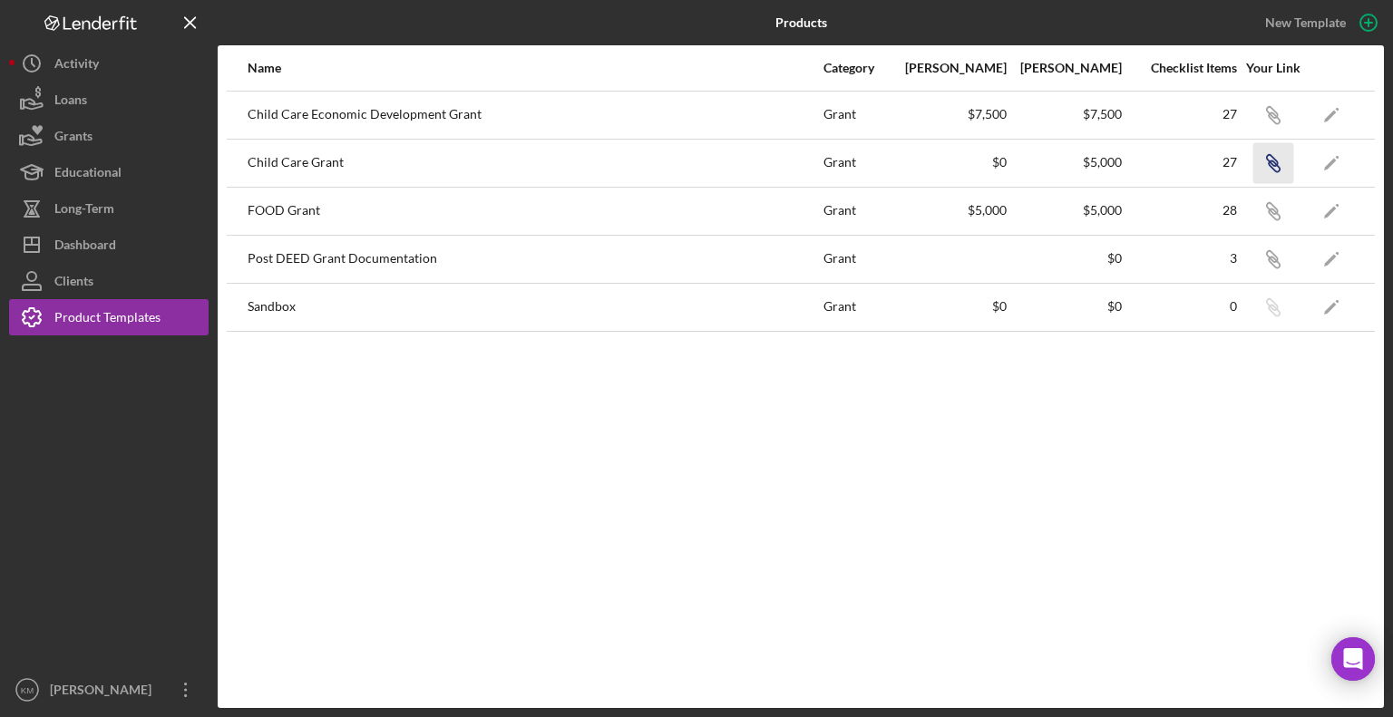
click at [1280, 170] on icon "Icon/Link" at bounding box center [1272, 162] width 41 height 41
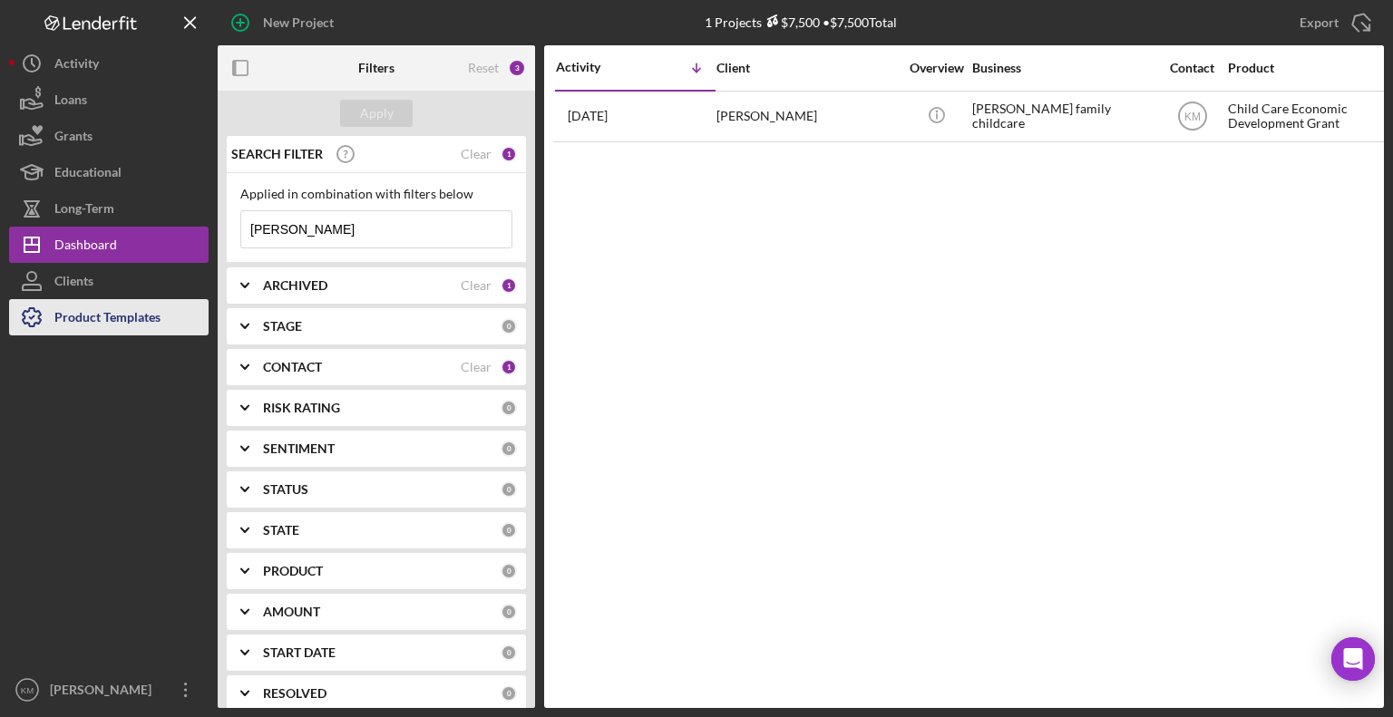
click at [167, 311] on button "Product Templates" at bounding box center [109, 317] width 200 height 36
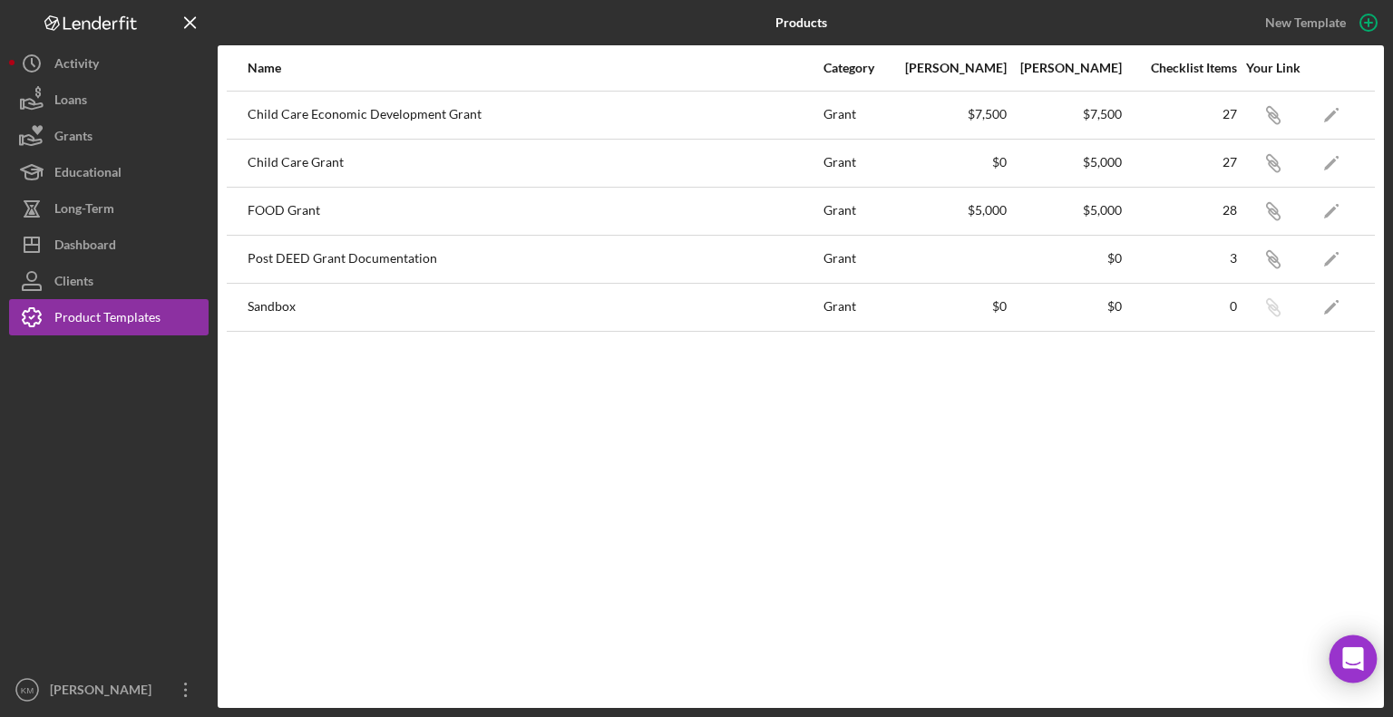
click at [1358, 662] on icon "Open Intercom Messenger" at bounding box center [1353, 659] width 24 height 24
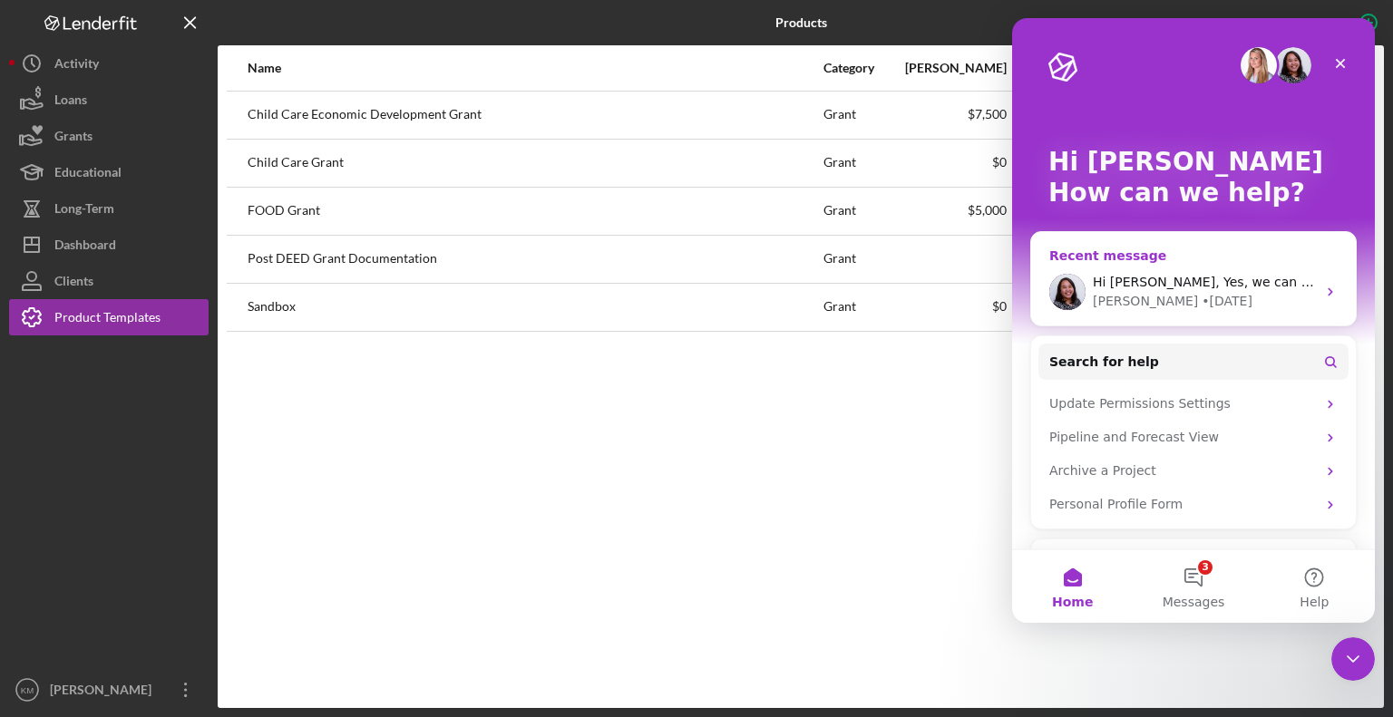
click at [1323, 292] on icon "Intercom messenger" at bounding box center [1330, 292] width 15 height 15
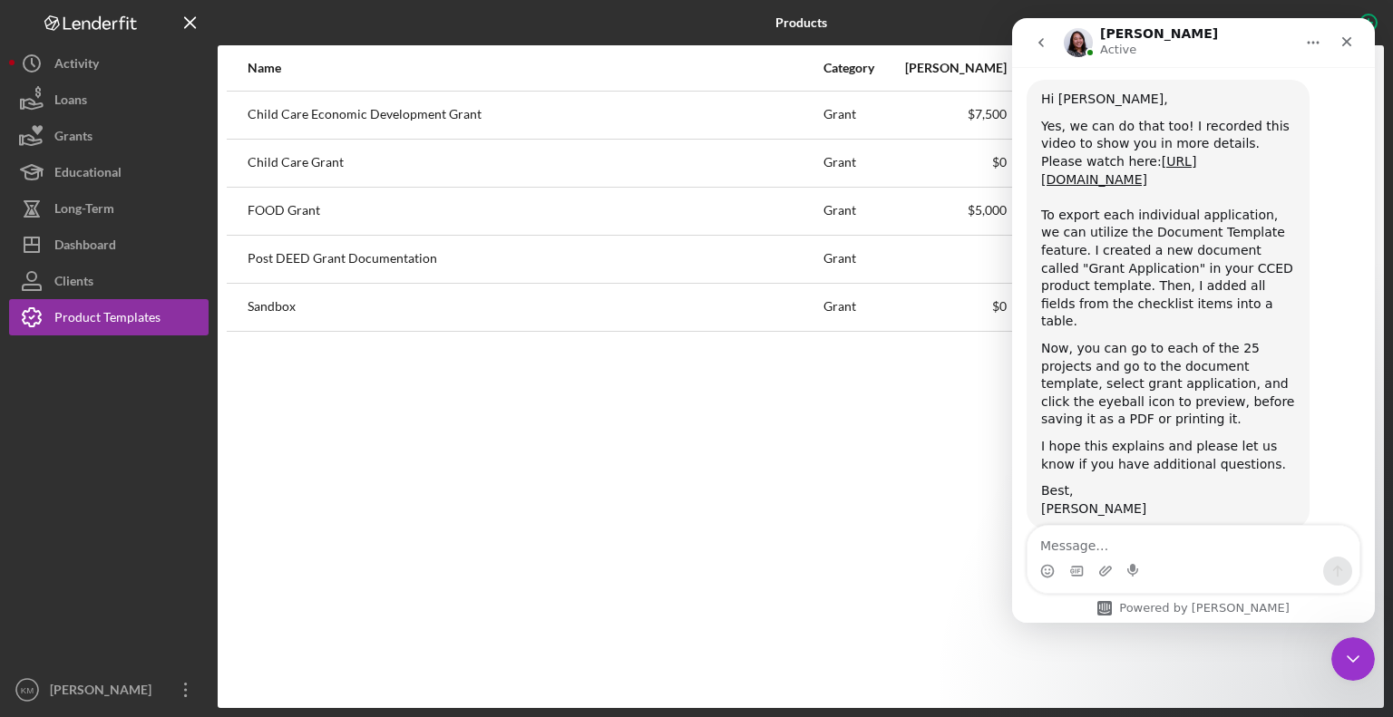
scroll to position [1952, 0]
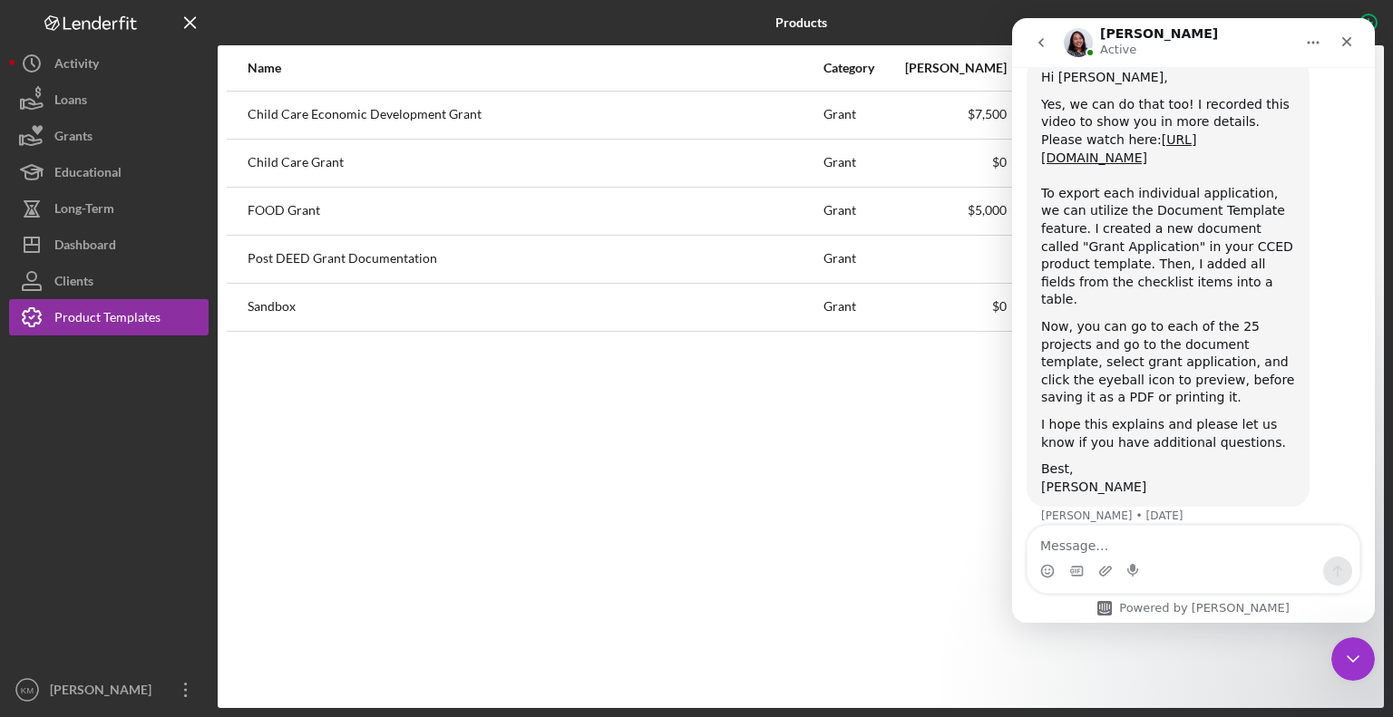
click at [1143, 547] on textarea "Message…" at bounding box center [1193, 541] width 332 height 31
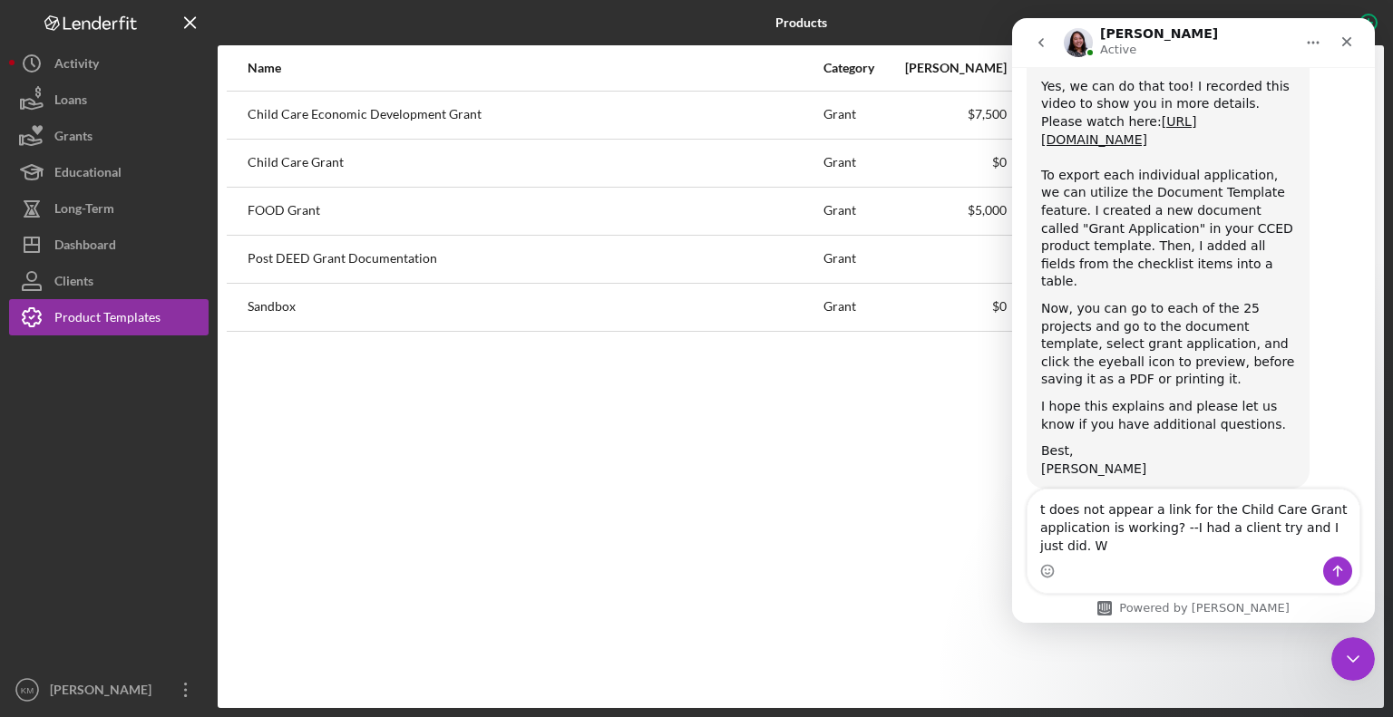
scroll to position [1988, 0]
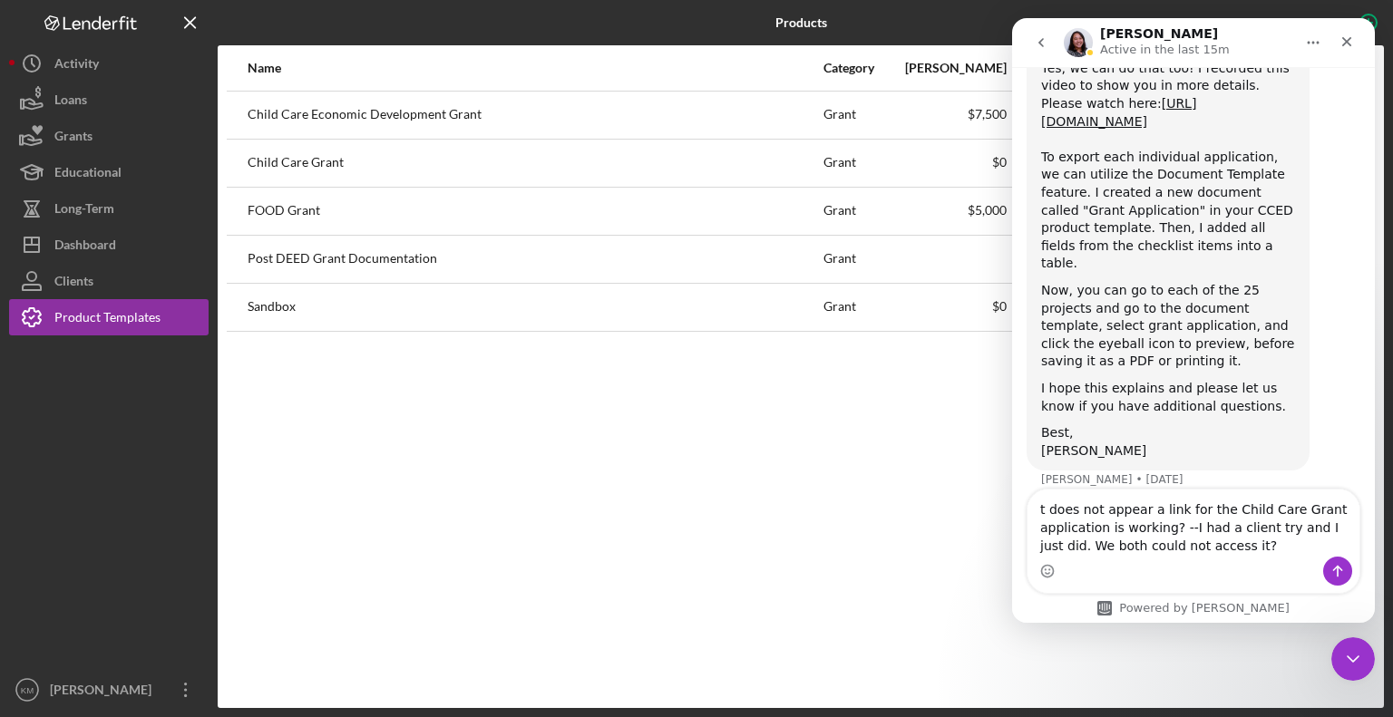
type textarea "t does not appear a link for the Child Care Grant application is working? --I h…"
click at [1335, 570] on icon "Send a message…" at bounding box center [1337, 571] width 15 height 15
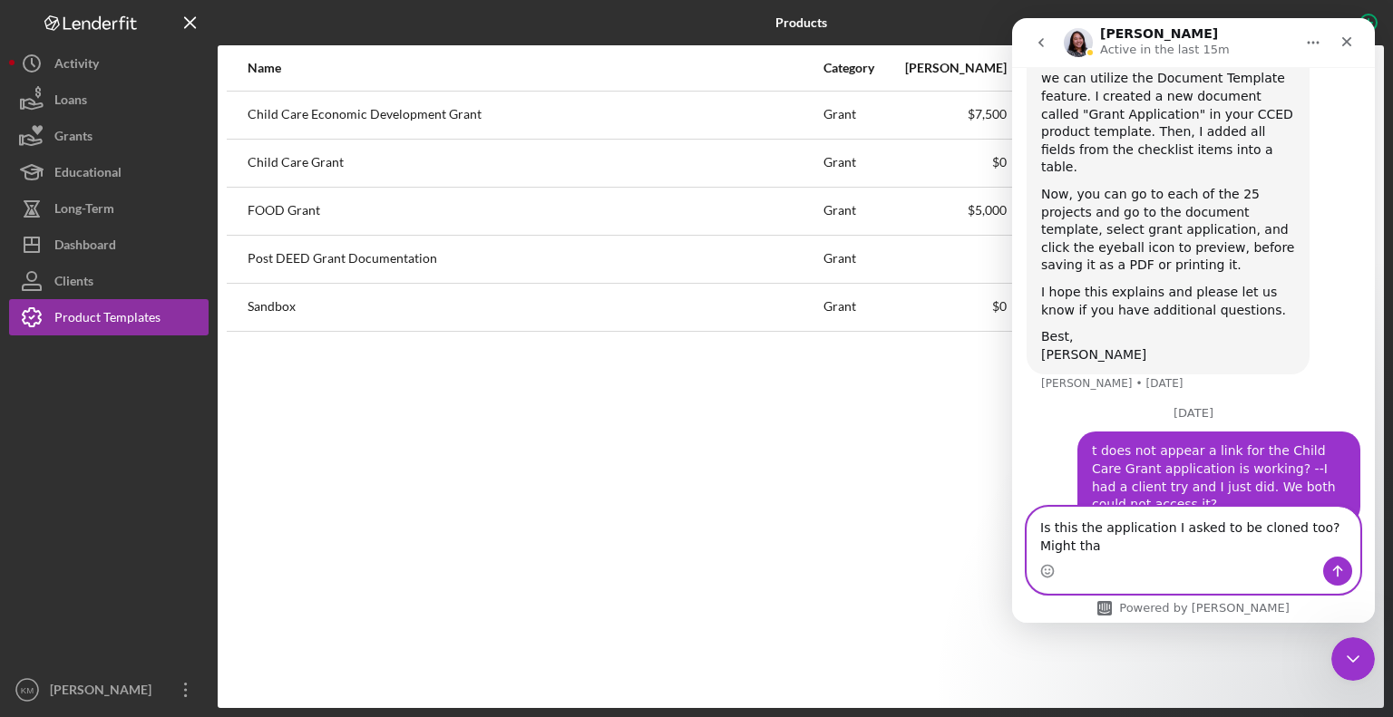
scroll to position [2127, 0]
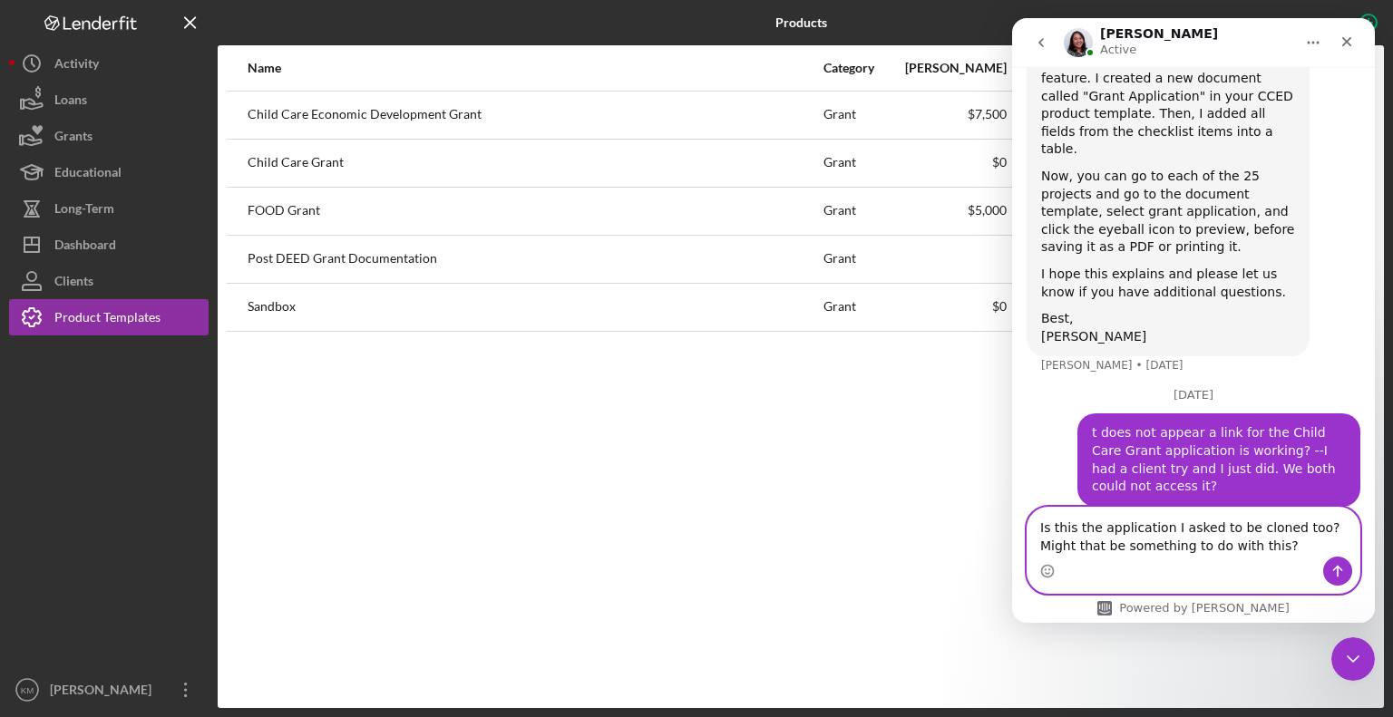
type textarea "Is this the application I asked to be cloned too? Might that be something to do…"
click at [1336, 557] on button "Send a message…" at bounding box center [1337, 571] width 29 height 29
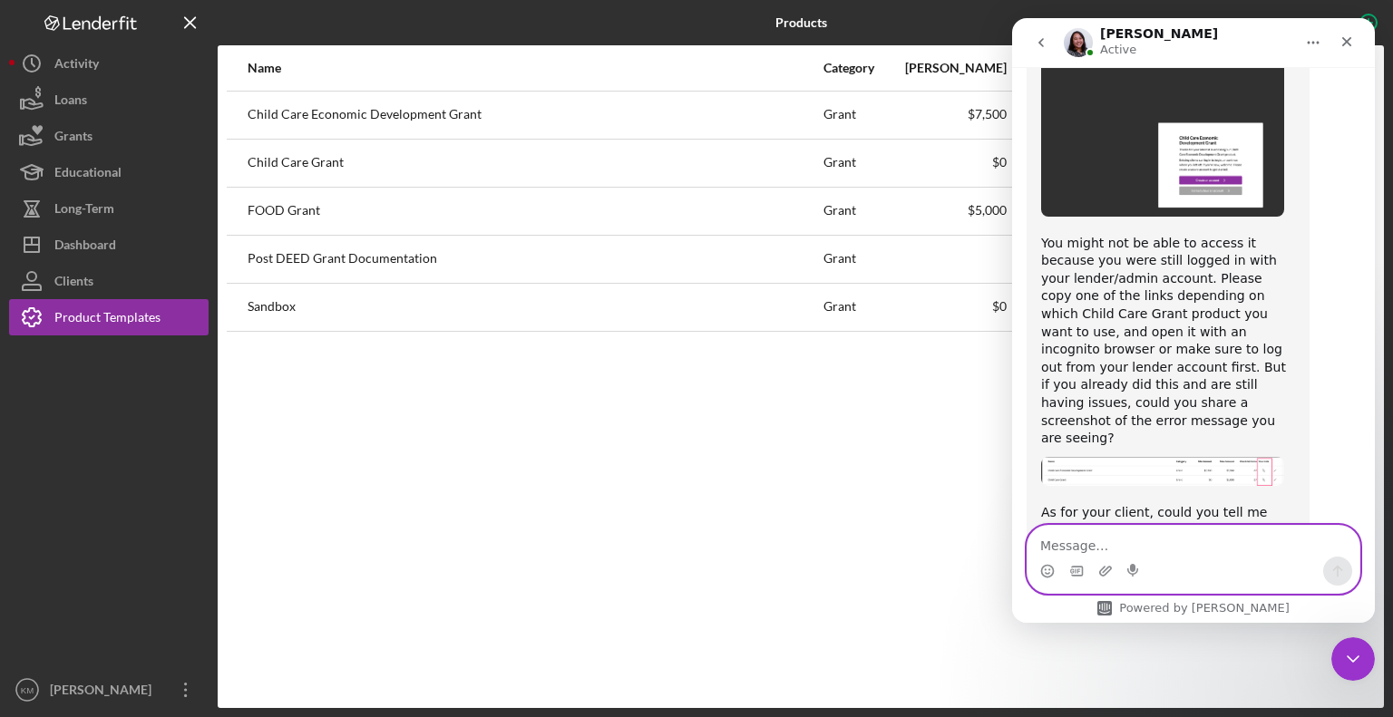
scroll to position [2800, 0]
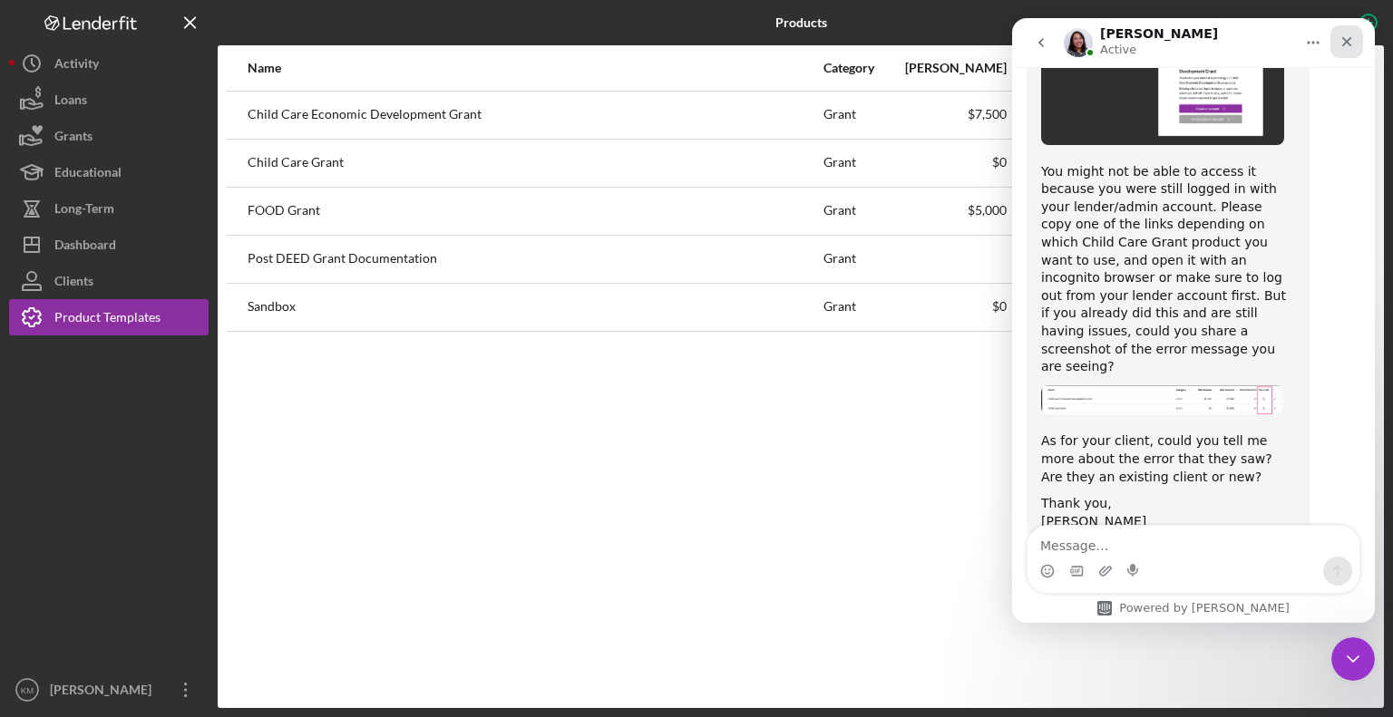
click at [1350, 35] on icon "Close" at bounding box center [1346, 41] width 15 height 15
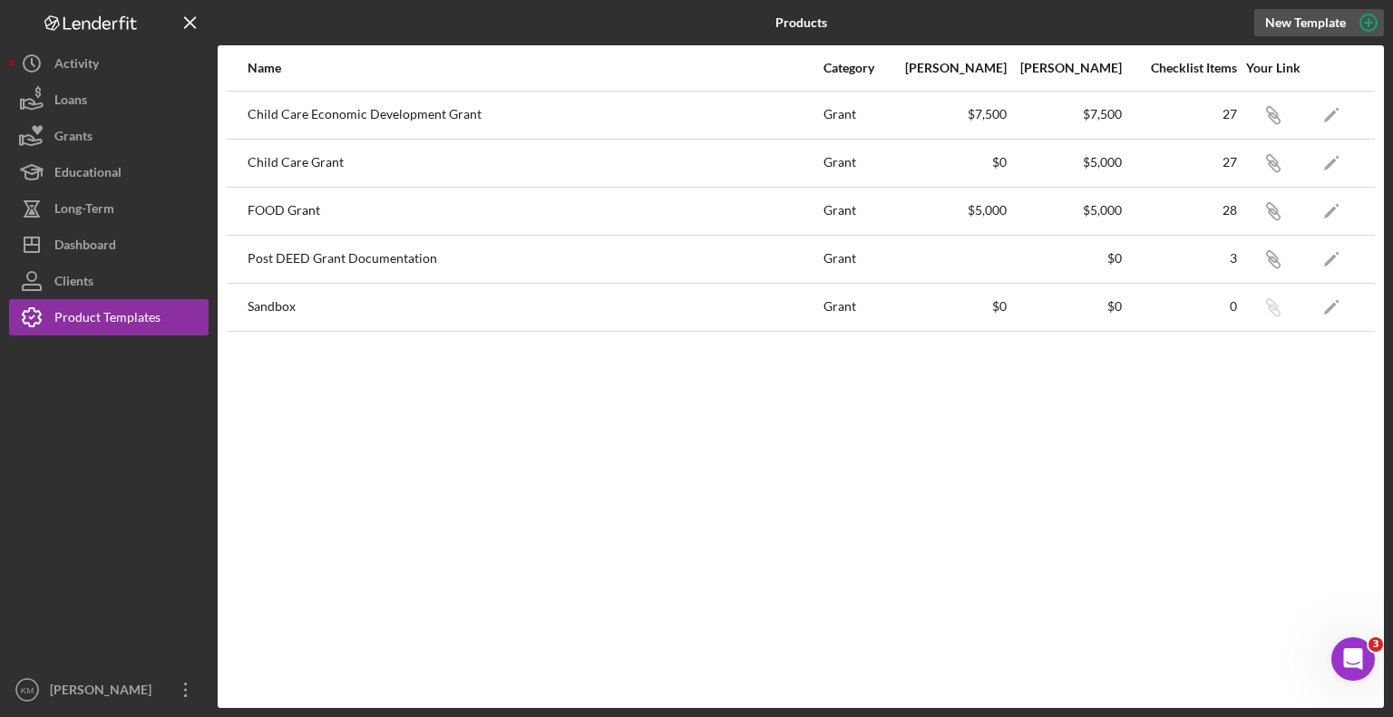
scroll to position [2799, 0]
